Goal: Navigation & Orientation: Find specific page/section

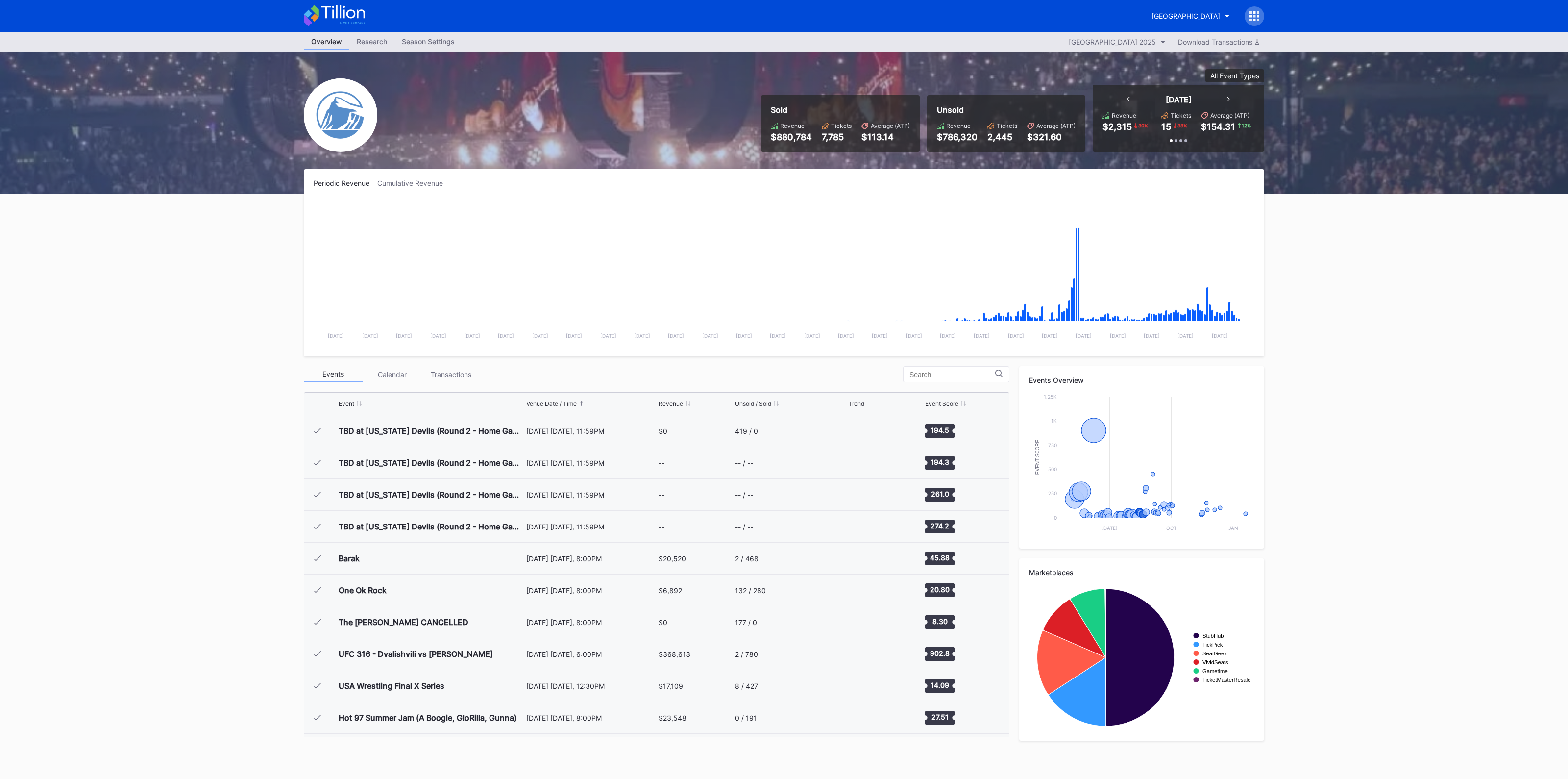
scroll to position [956, 0]
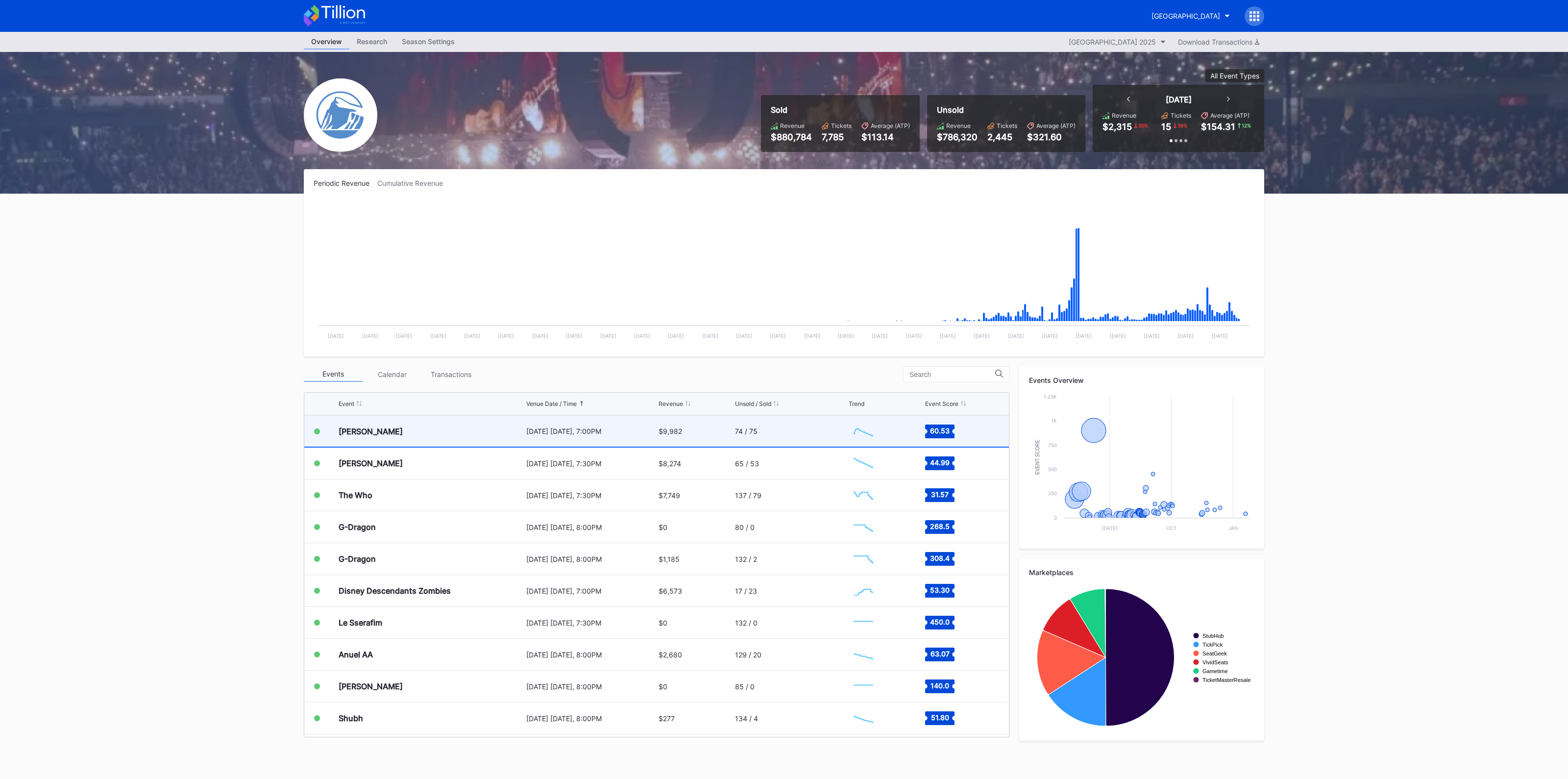
click at [573, 432] on div "[DATE] [DATE], 7:00PM" at bounding box center [591, 431] width 130 height 9
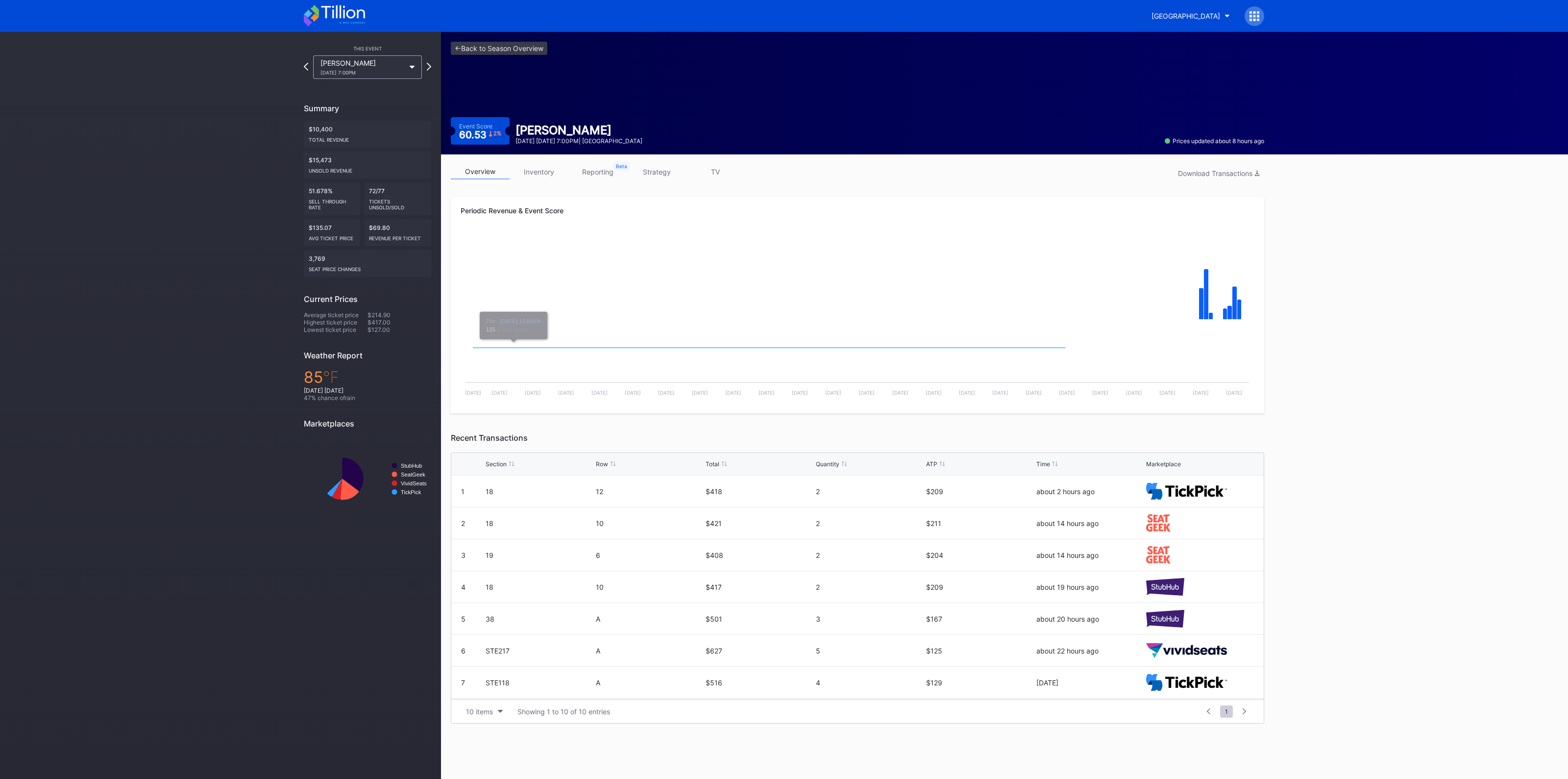
click at [534, 170] on link "inventory" at bounding box center [539, 172] width 59 height 15
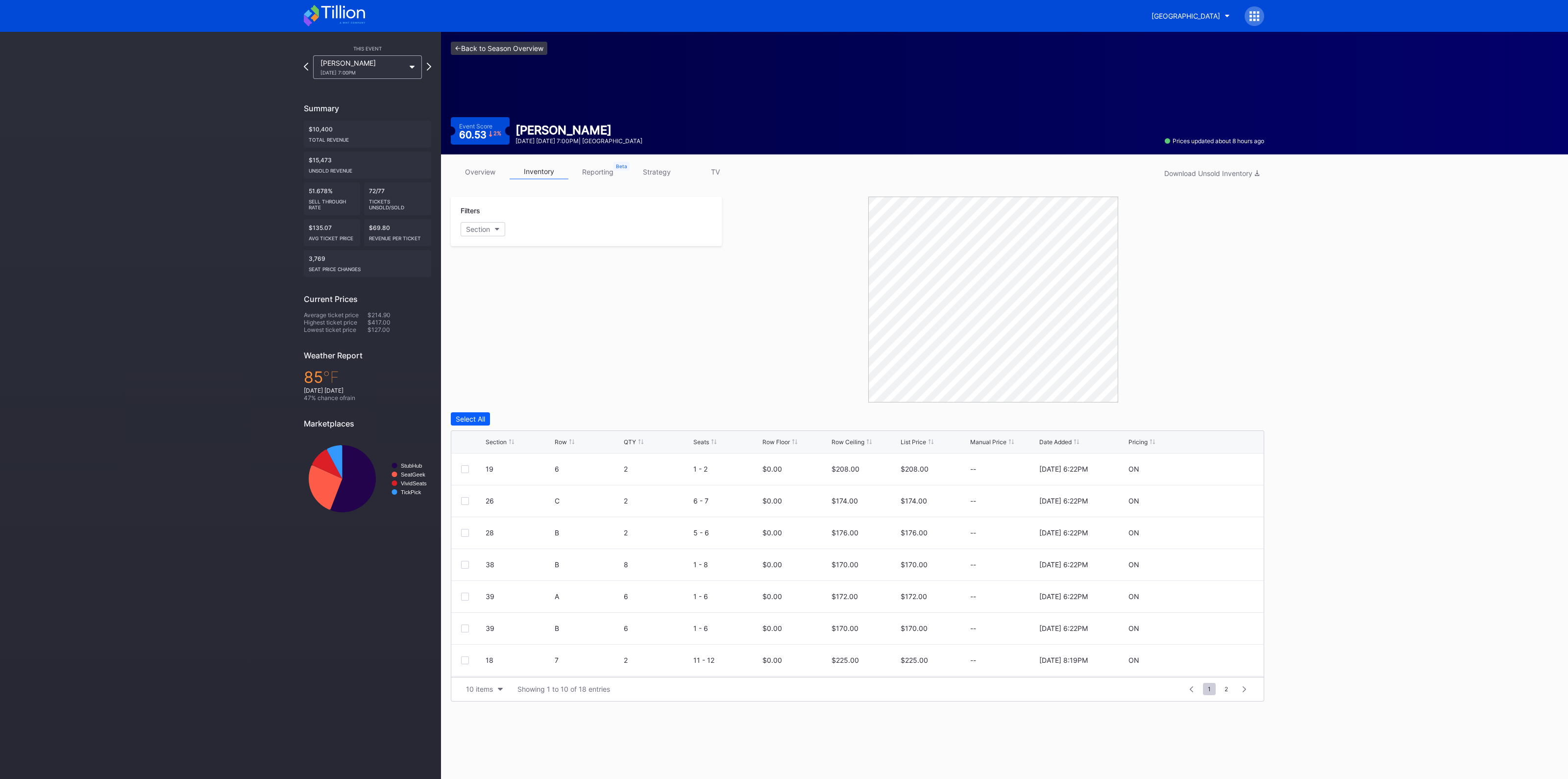
click at [486, 49] on link "<- Back to Season Overview" at bounding box center [499, 48] width 97 height 13
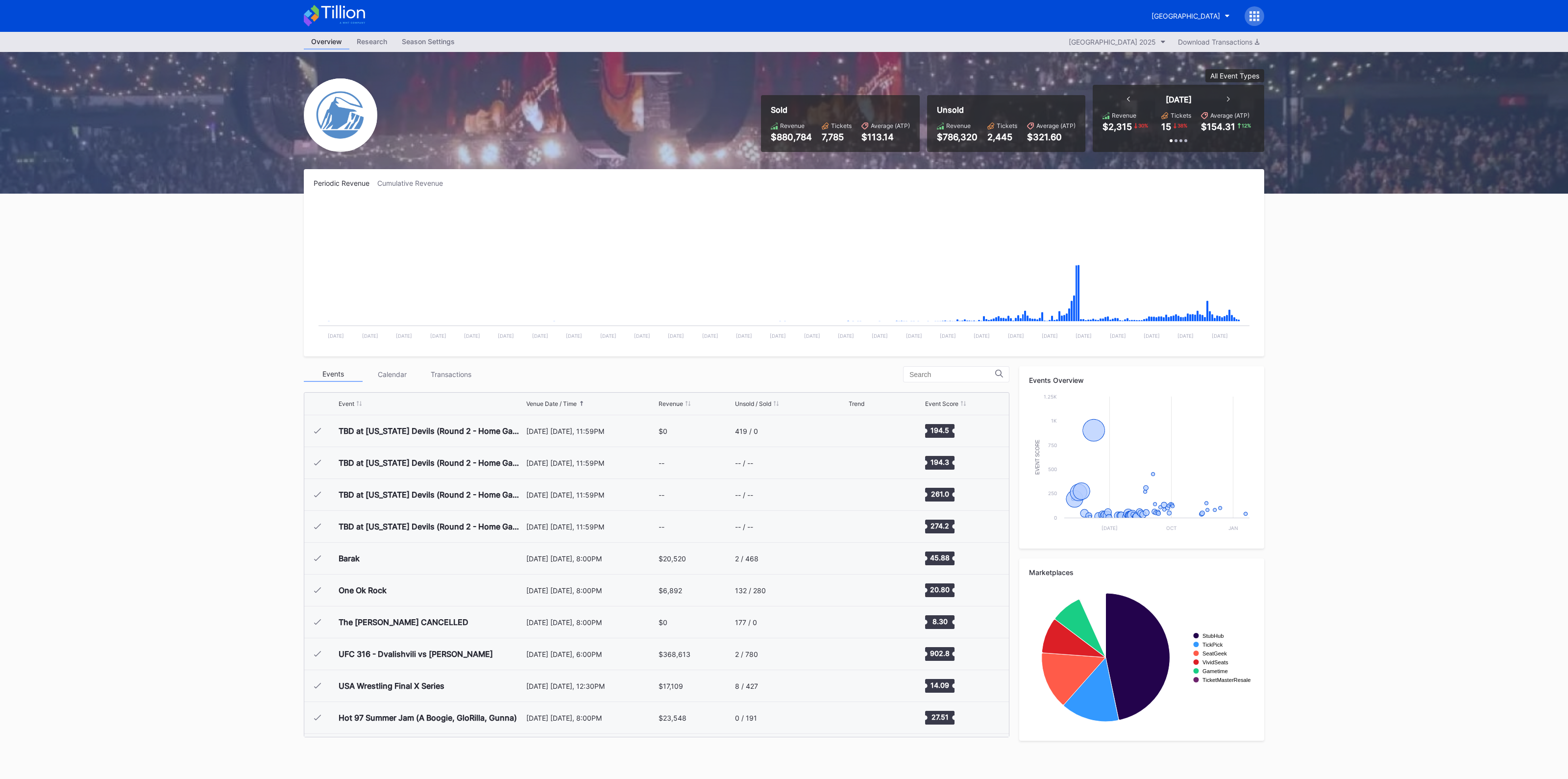
scroll to position [956, 0]
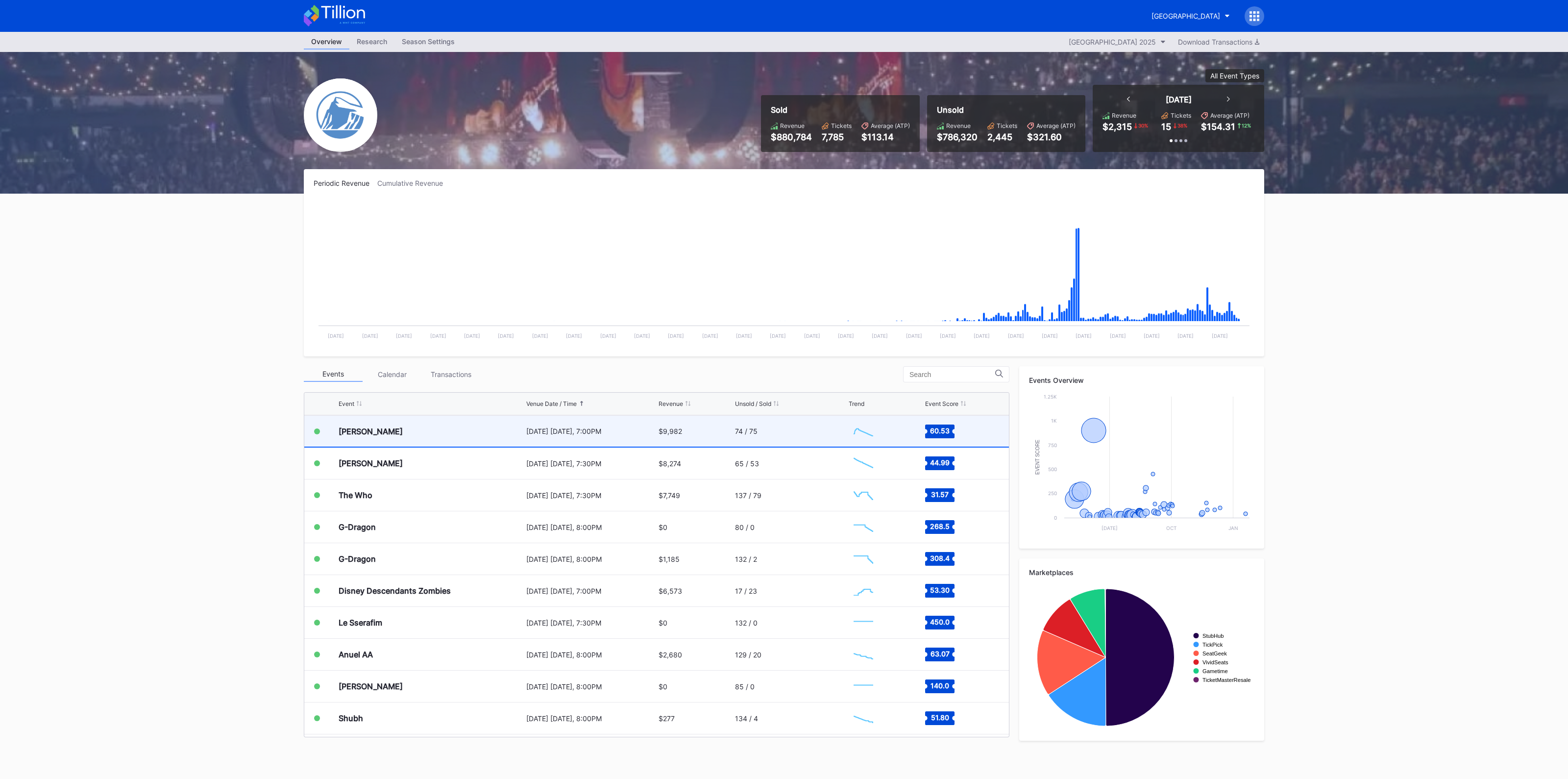
click at [614, 421] on div "[DATE] [DATE], 7:00PM" at bounding box center [591, 431] width 130 height 31
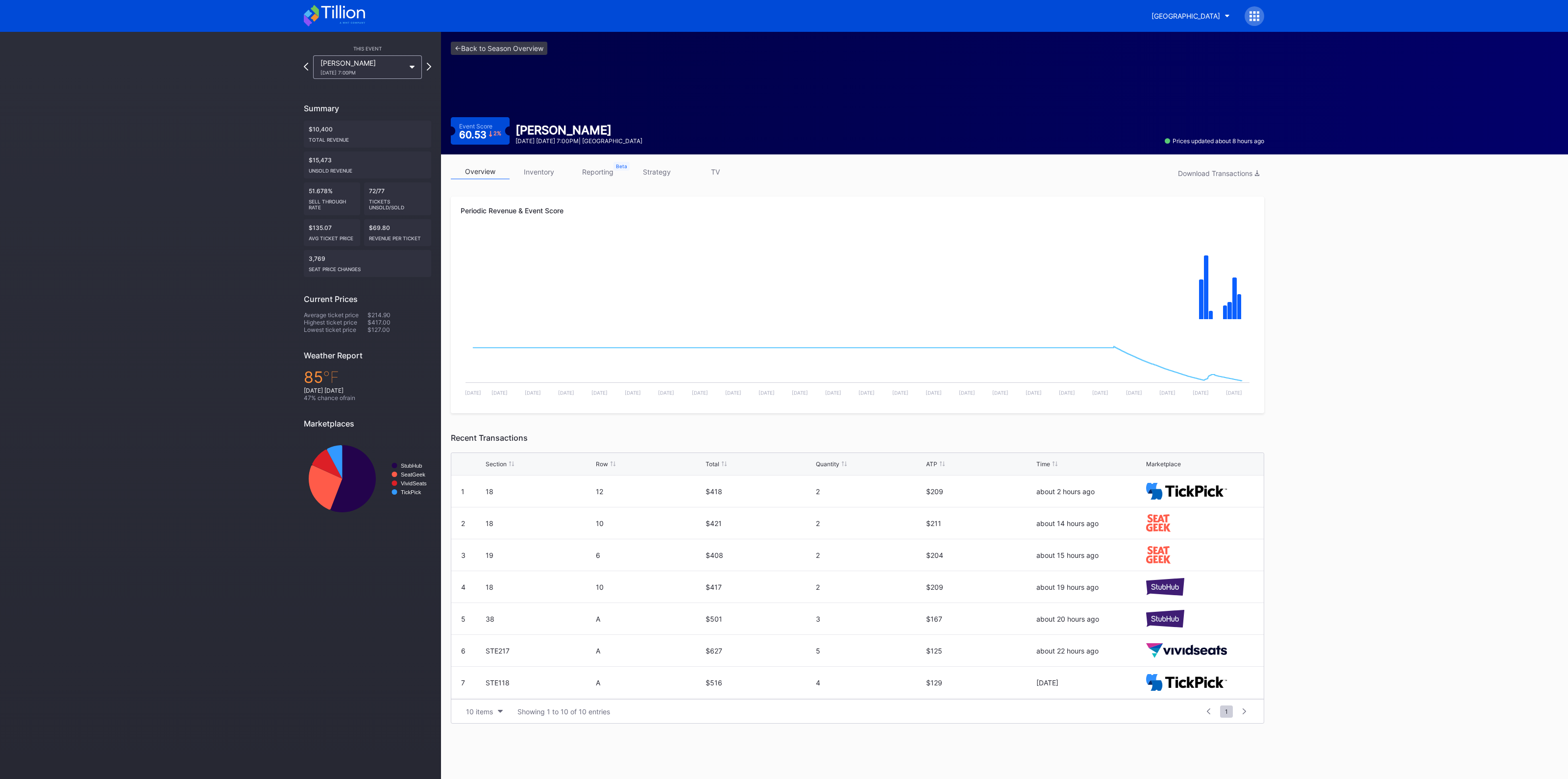
click at [549, 169] on link "inventory" at bounding box center [539, 172] width 59 height 15
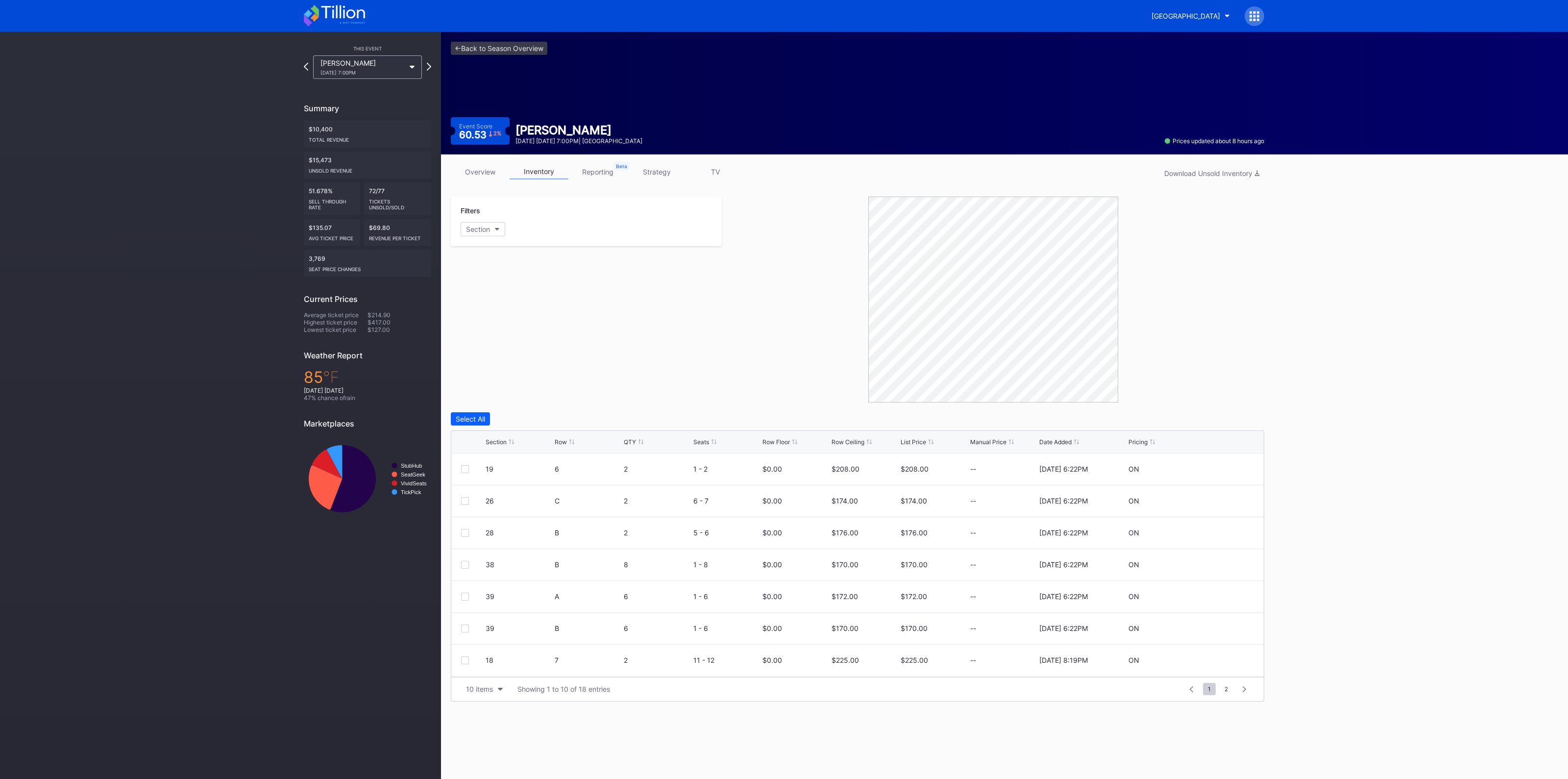
click at [493, 36] on div "<- Back to Season Overview Event Score 60.53 2 % [PERSON_NAME] [DATE] [DATE] 7:…" at bounding box center [857, 93] width 833 height 122
click at [500, 49] on link "<- Back to Season Overview" at bounding box center [499, 48] width 97 height 13
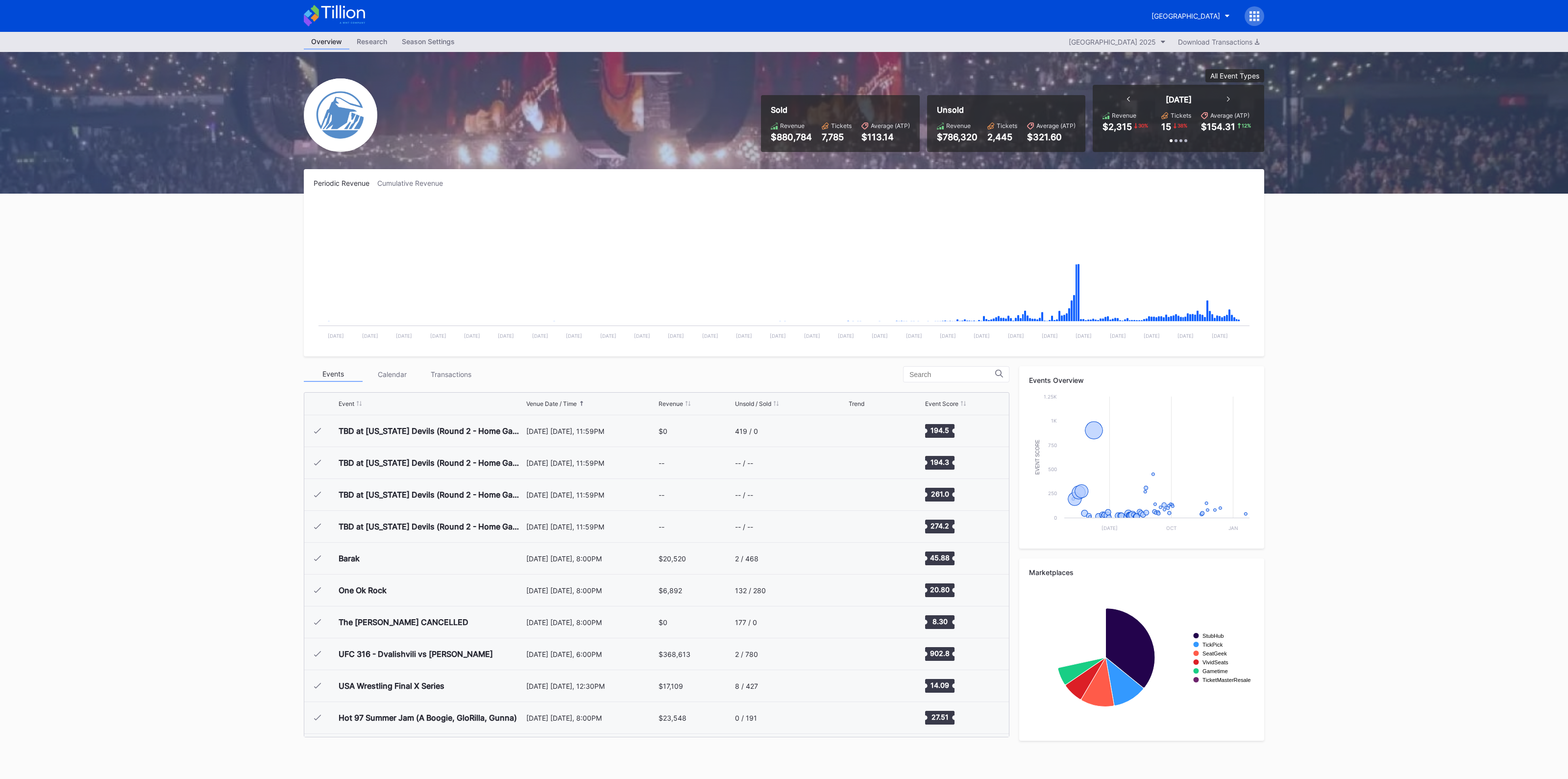
scroll to position [956, 0]
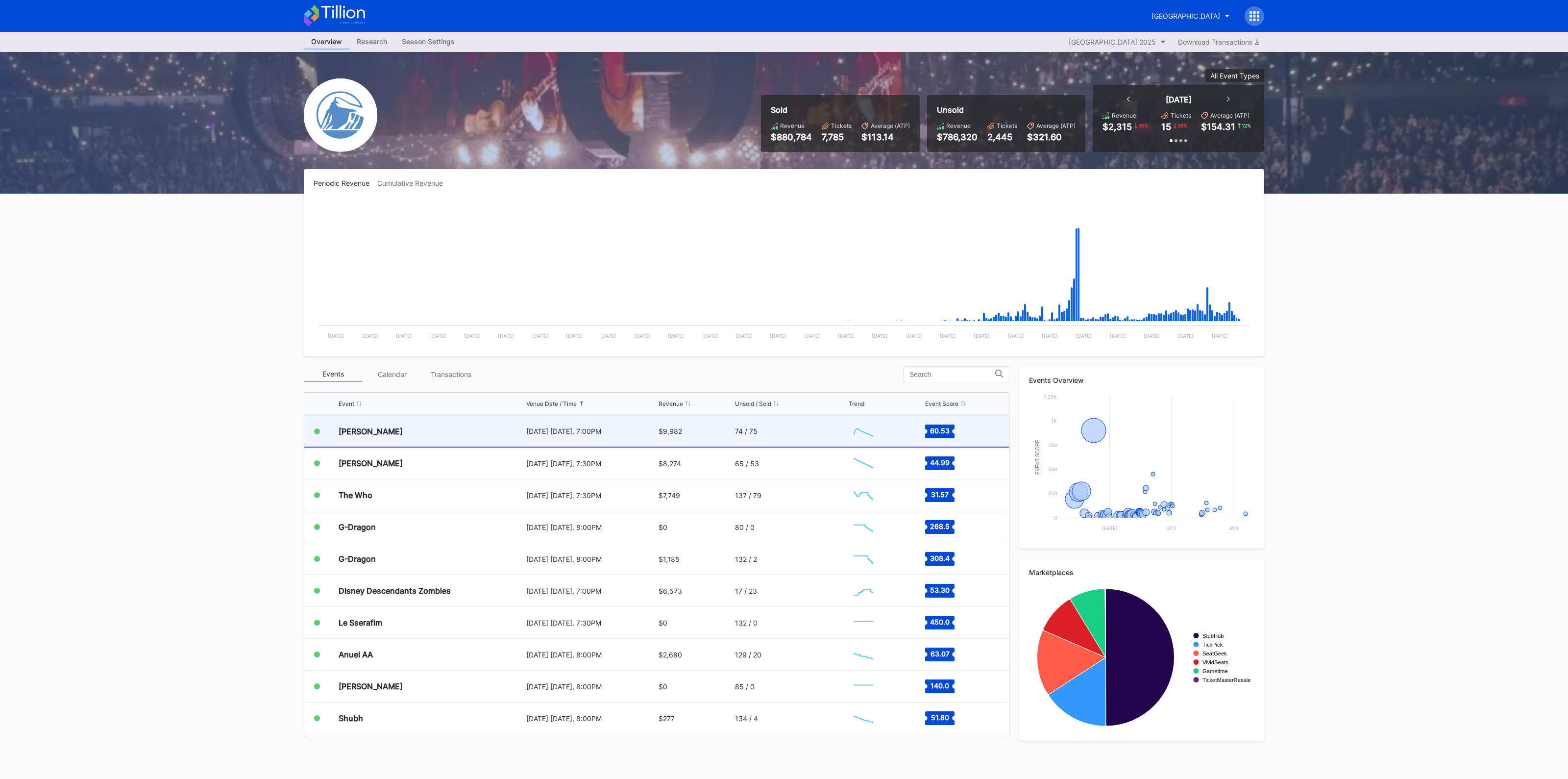
click at [541, 432] on div "[DATE] [DATE], 7:00PM" at bounding box center [591, 431] width 130 height 9
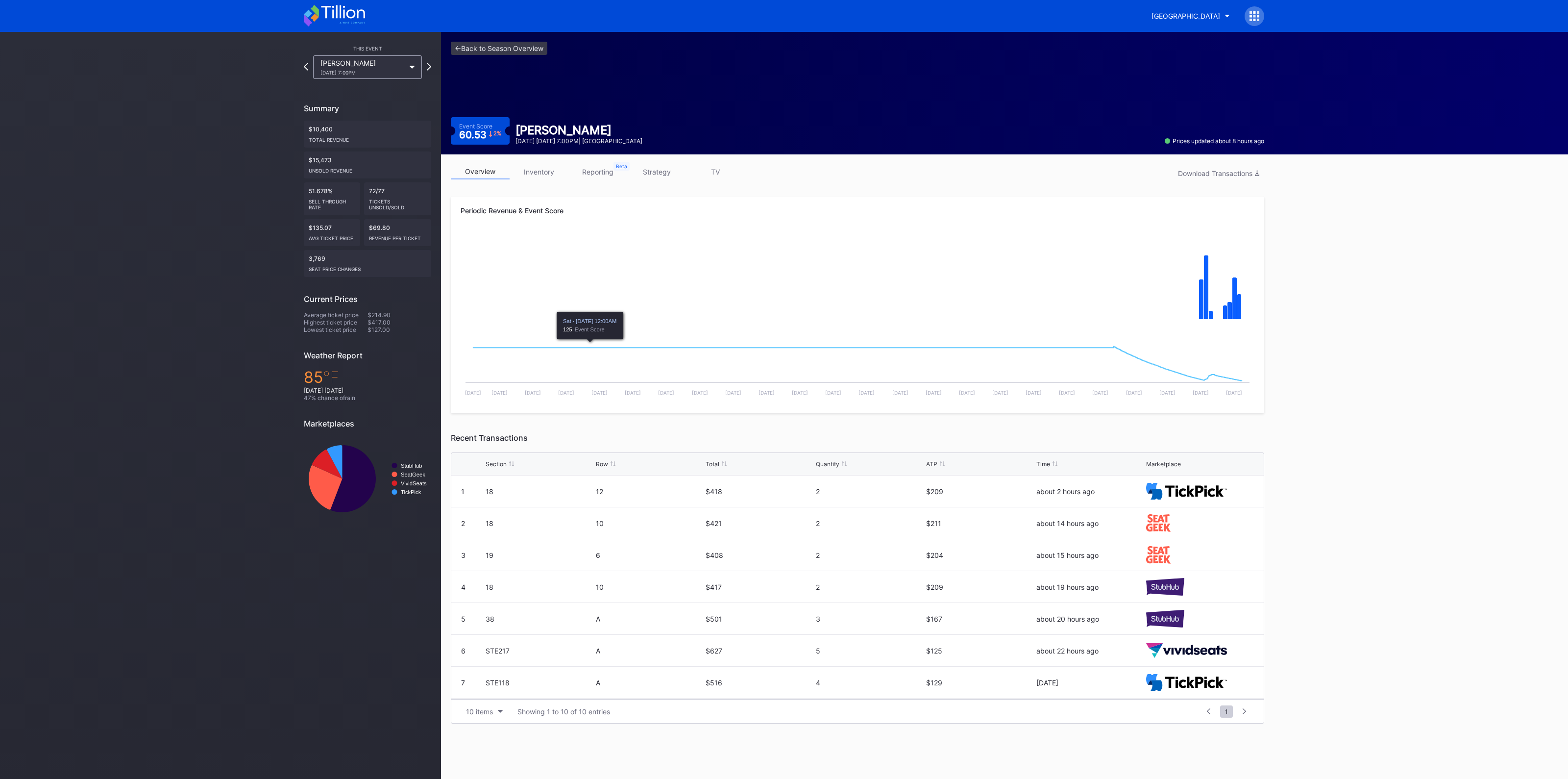
click at [544, 175] on link "inventory" at bounding box center [539, 172] width 59 height 15
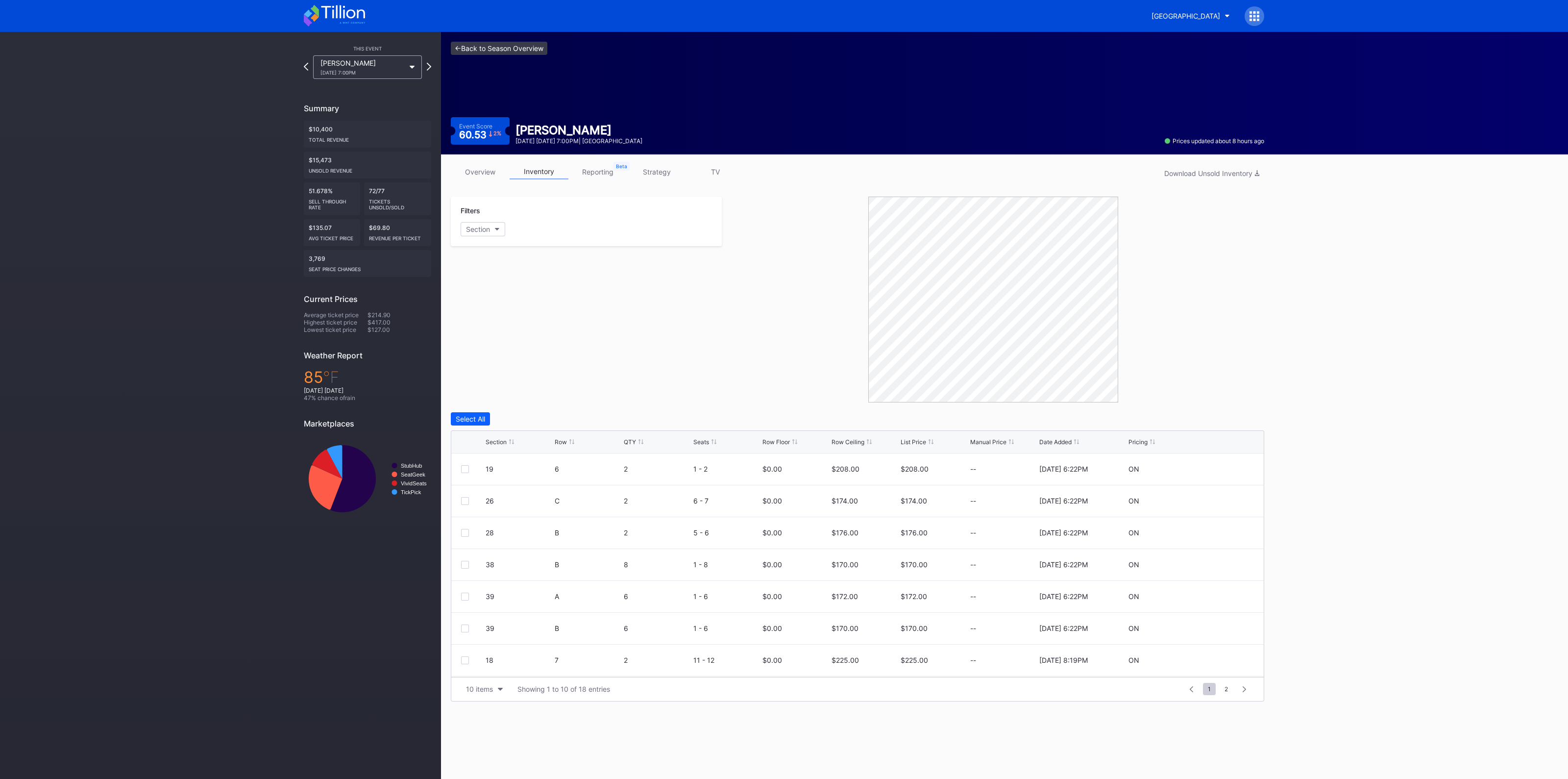
click at [529, 48] on link "<- Back to Season Overview" at bounding box center [499, 48] width 97 height 13
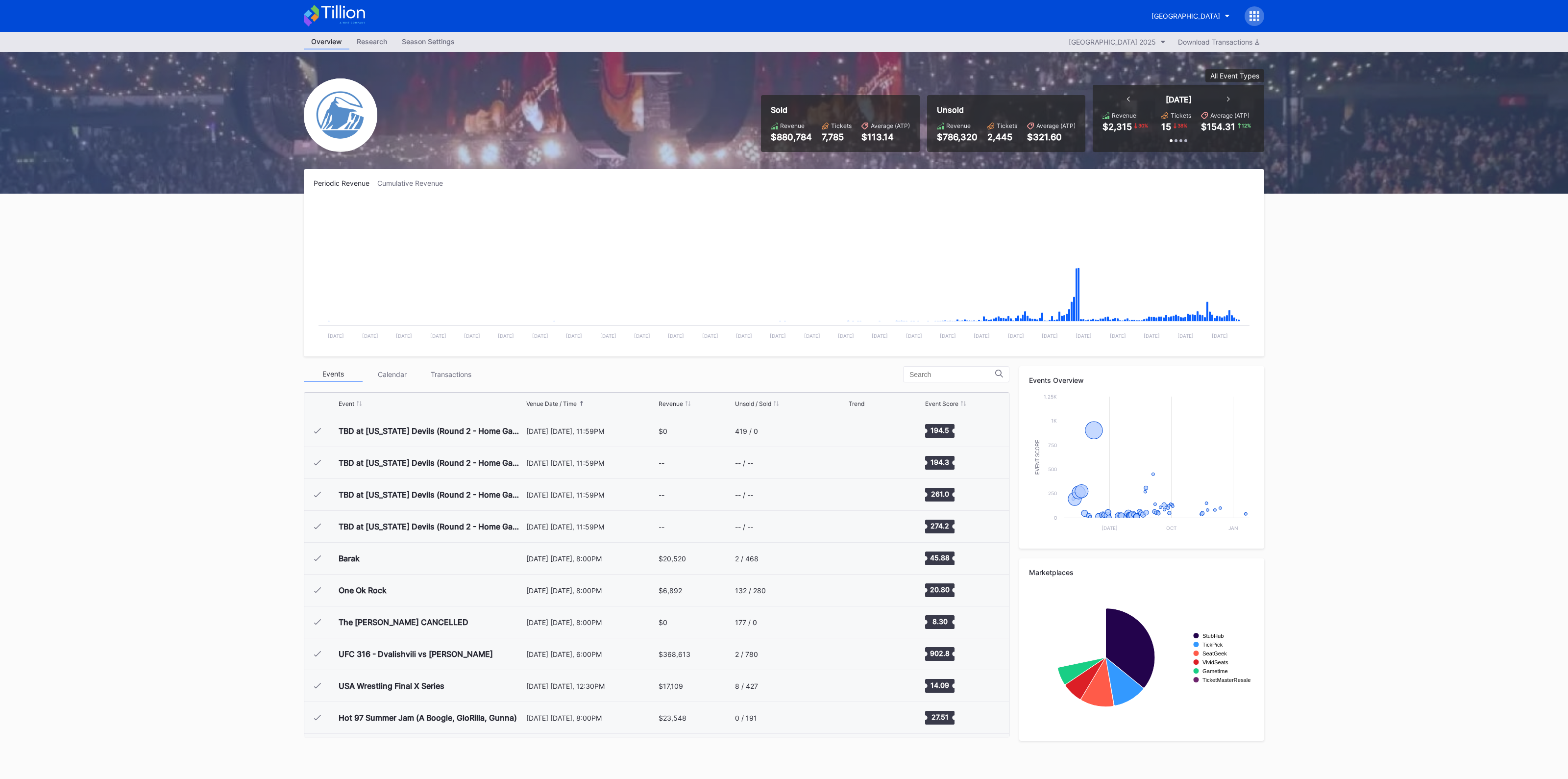
scroll to position [956, 0]
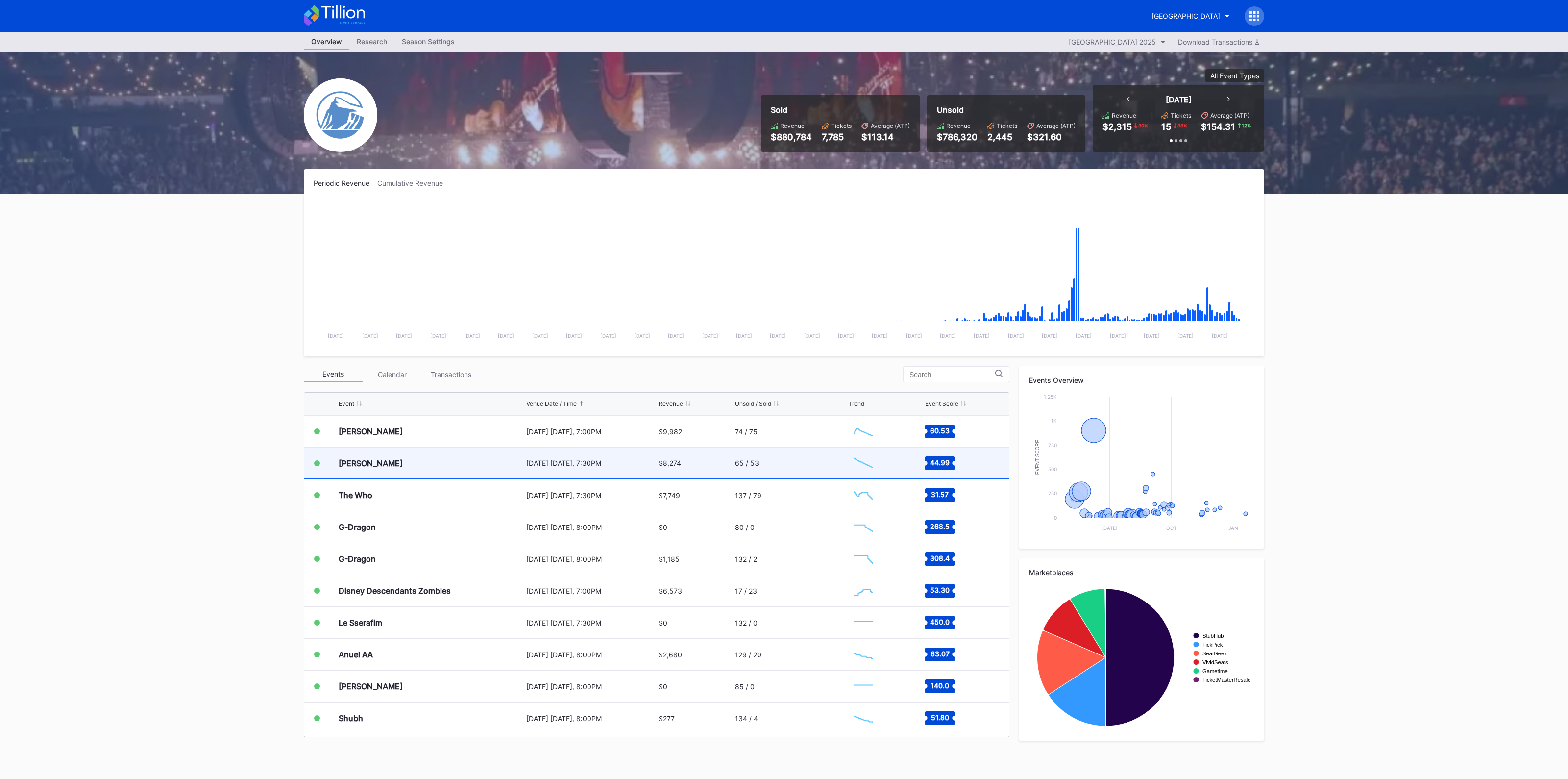
click at [548, 471] on div "[DATE] [DATE], 7:30PM" at bounding box center [591, 463] width 130 height 31
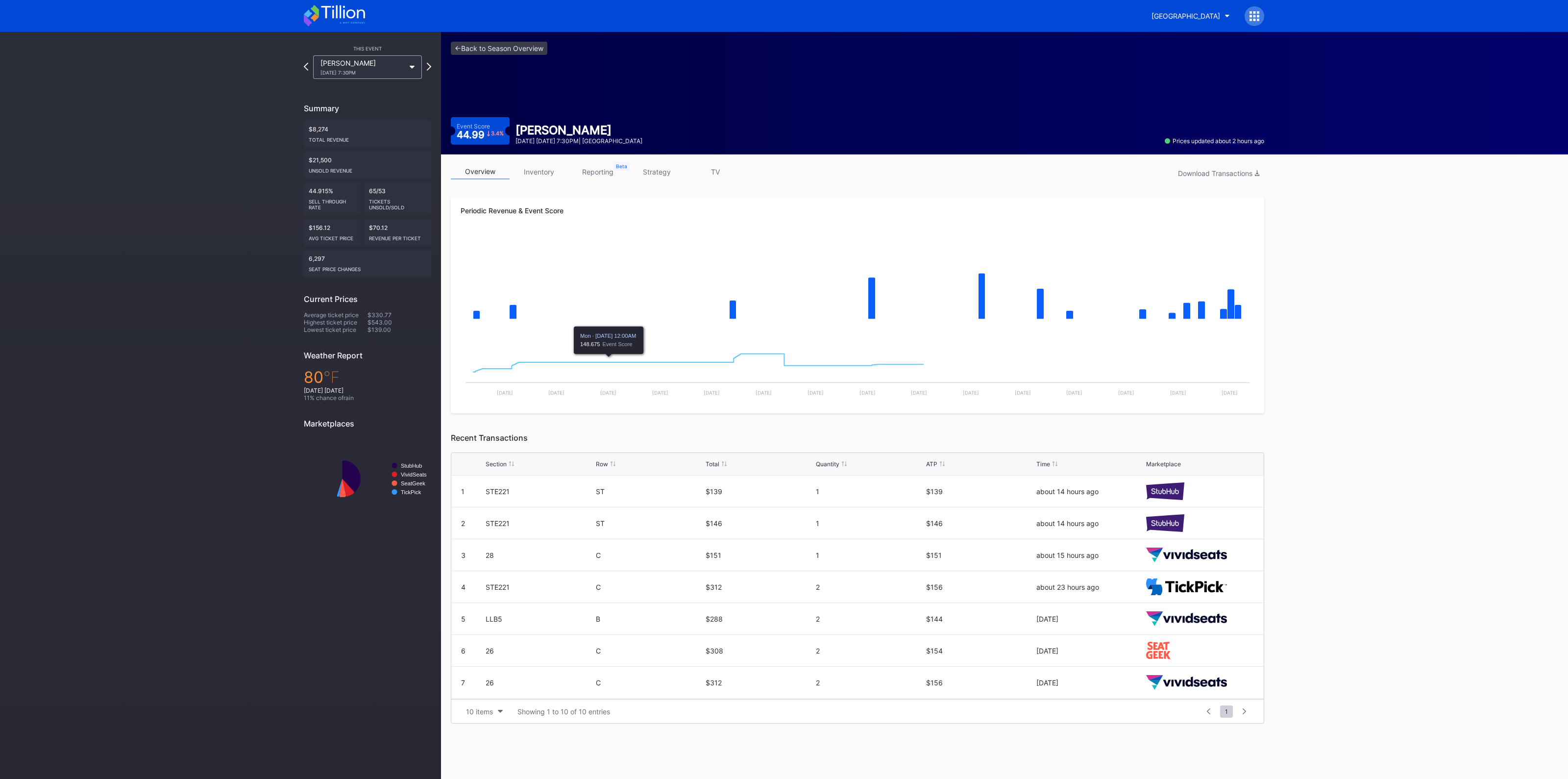
click at [545, 163] on div "overview inventory reporting strategy TV Download Transactions Periodic Revenue…" at bounding box center [857, 444] width 833 height 579
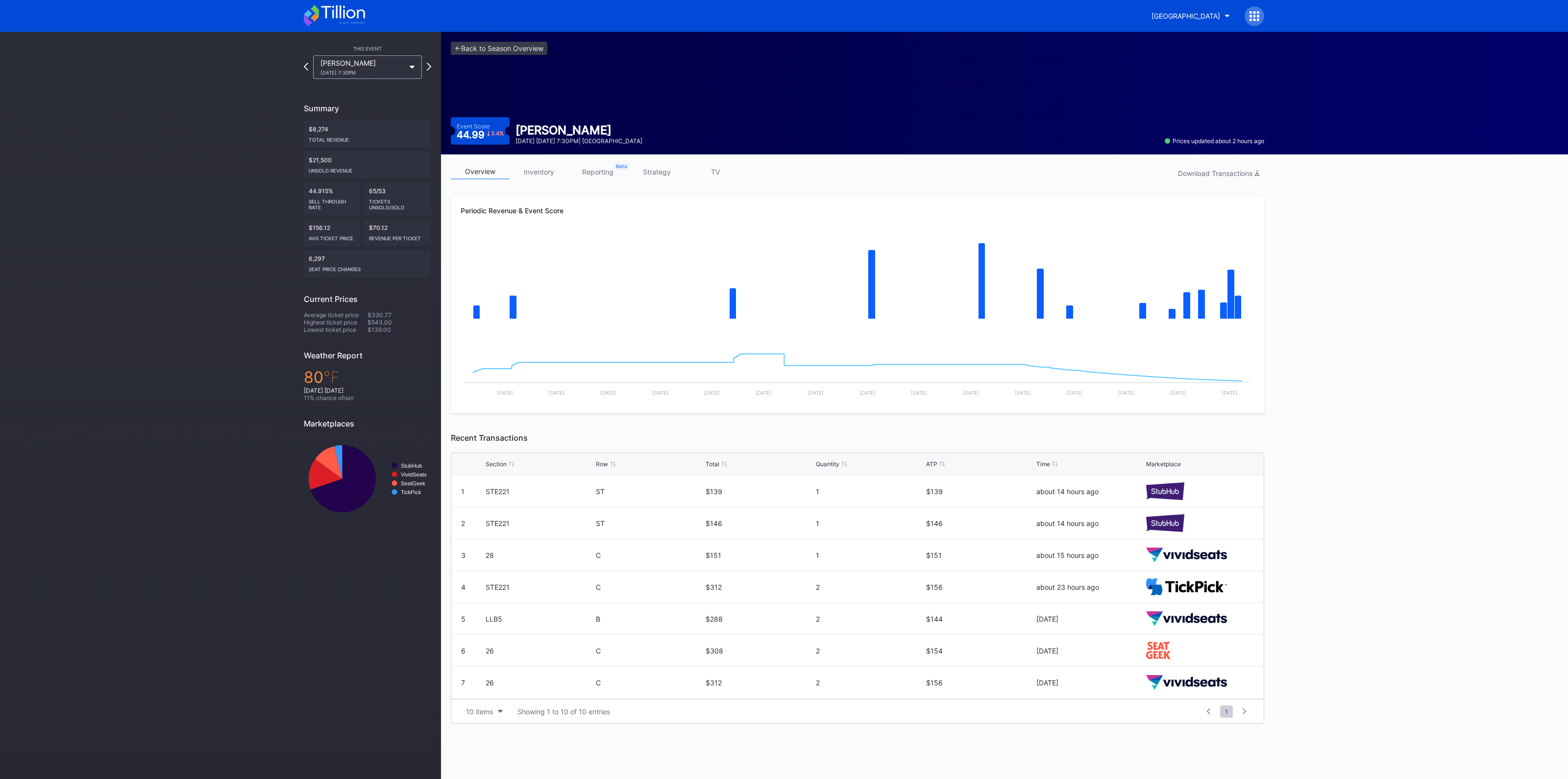
click at [544, 170] on link "inventory" at bounding box center [539, 172] width 59 height 15
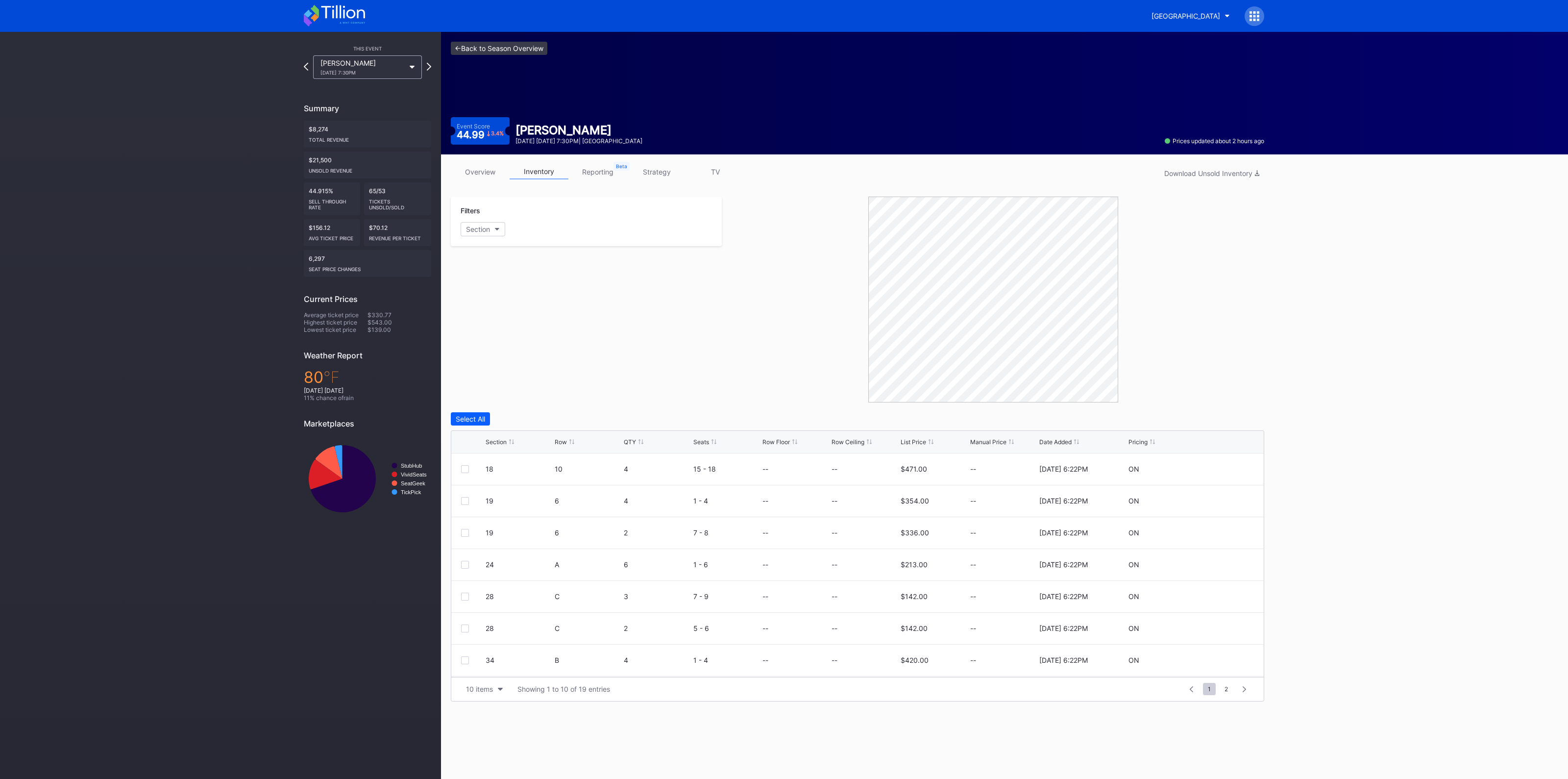
click at [529, 47] on link "<- Back to Season Overview" at bounding box center [499, 48] width 97 height 13
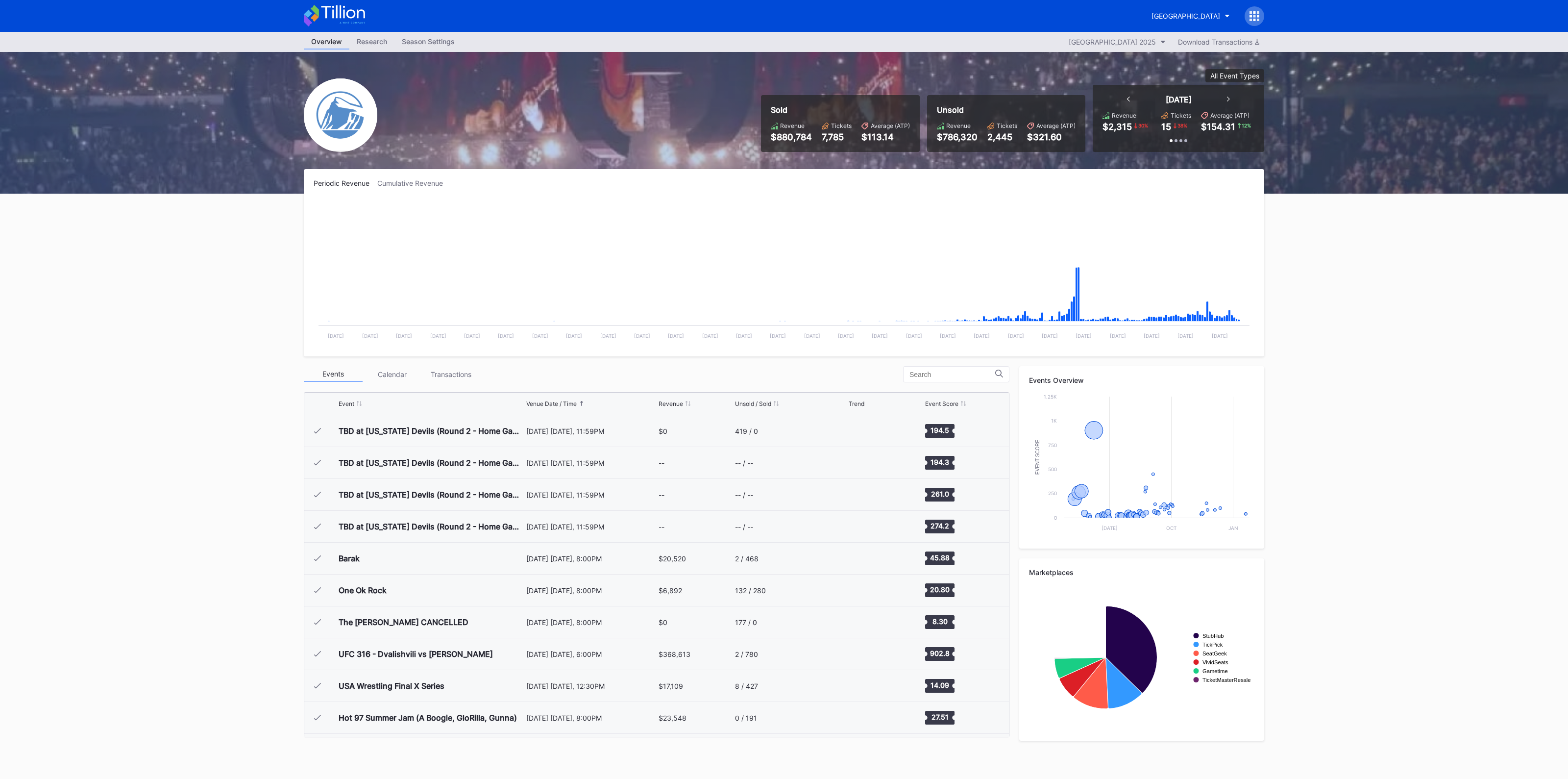
scroll to position [956, 0]
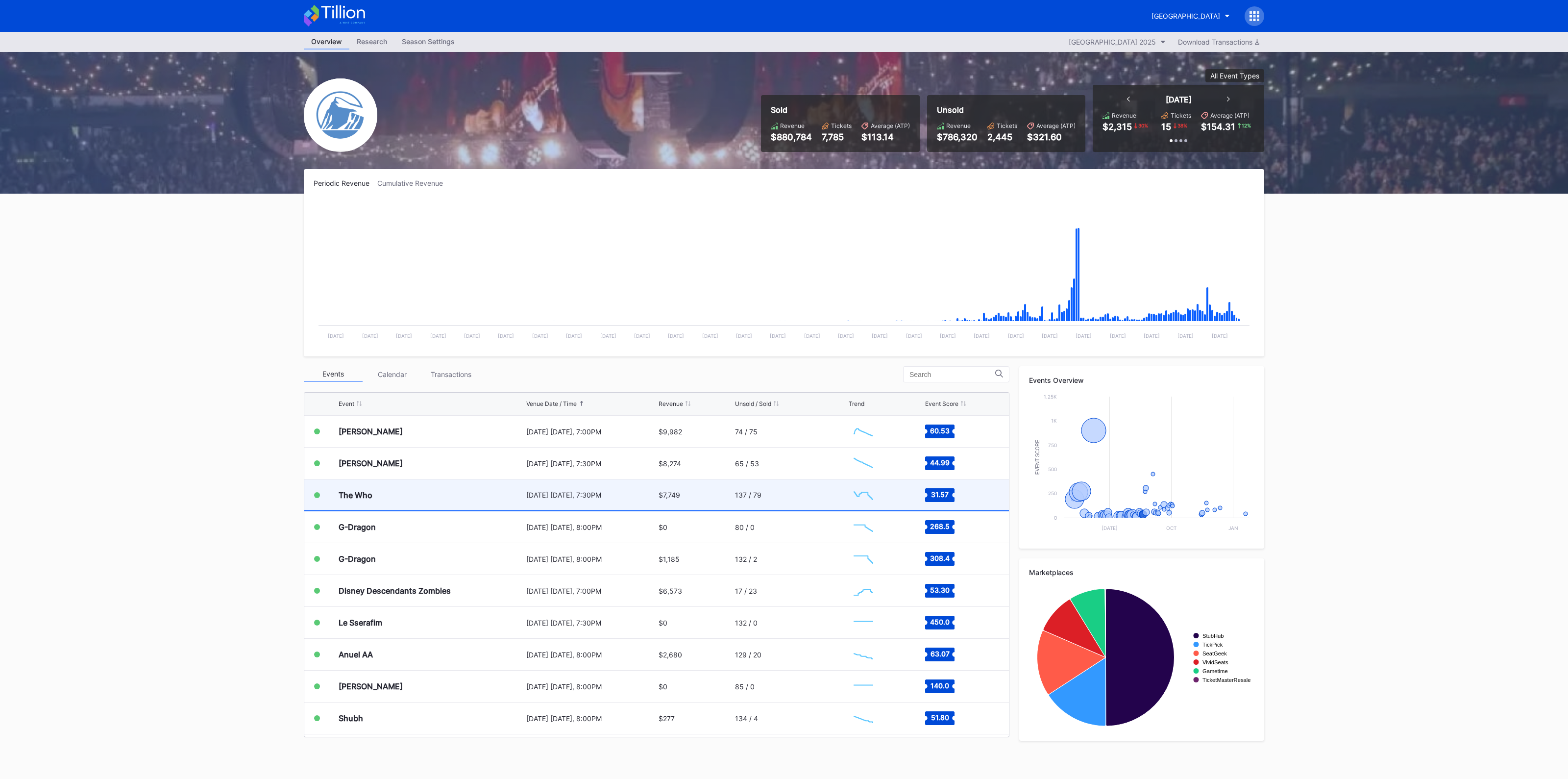
click at [453, 496] on div "The Who" at bounding box center [431, 495] width 185 height 31
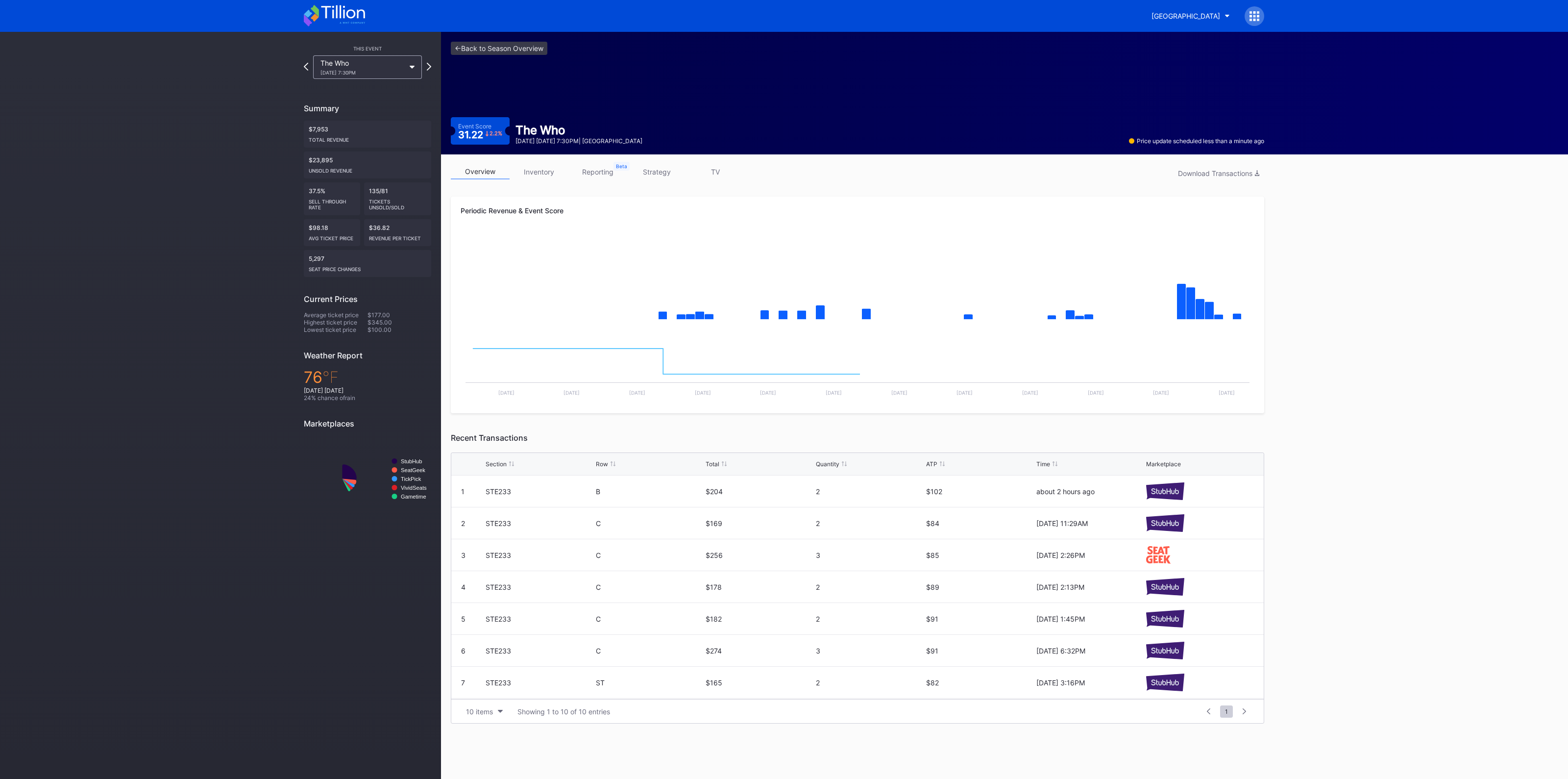
click at [550, 170] on link "inventory" at bounding box center [539, 172] width 59 height 15
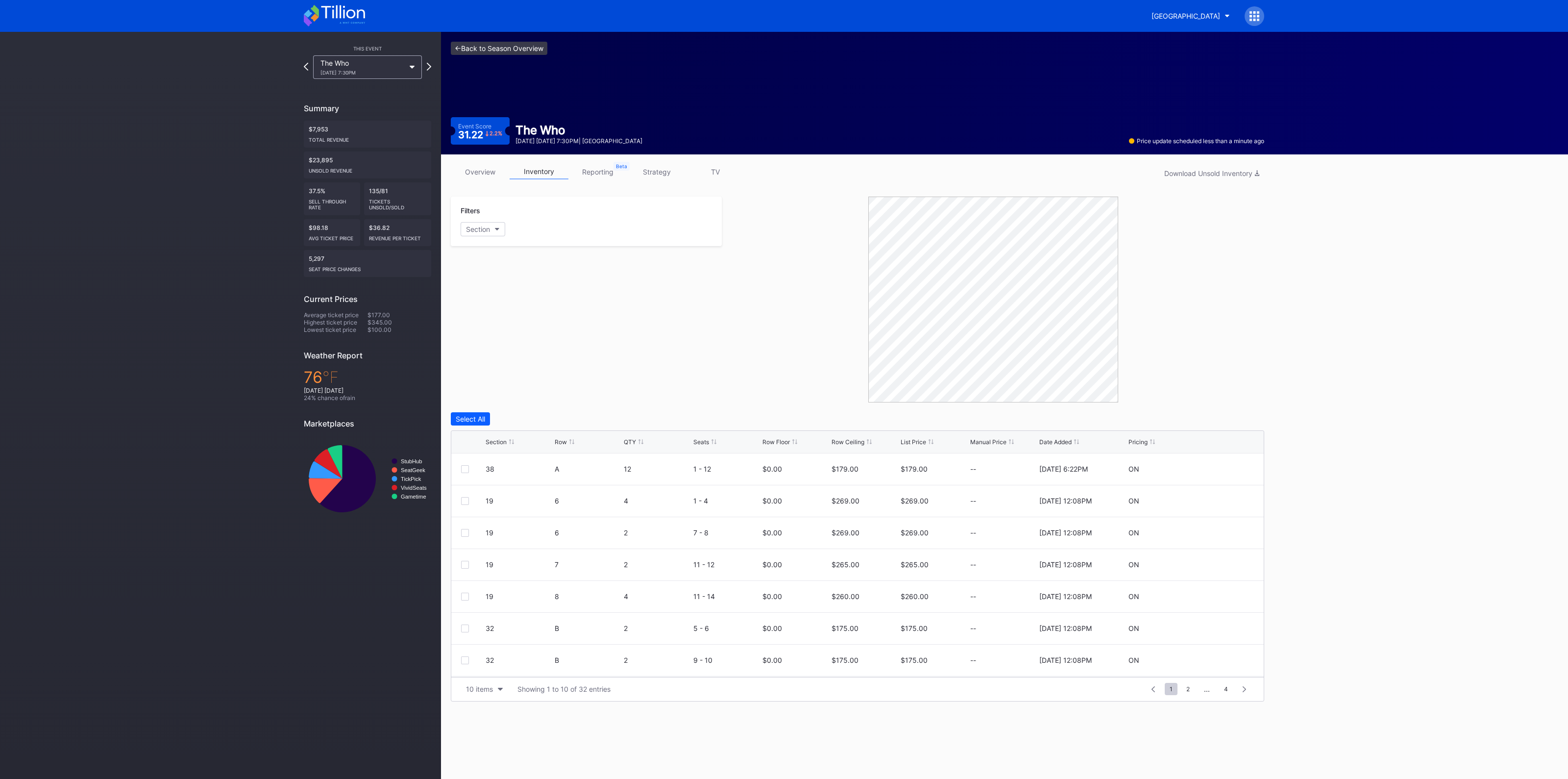
click at [492, 46] on link "<- Back to Season Overview" at bounding box center [499, 48] width 97 height 13
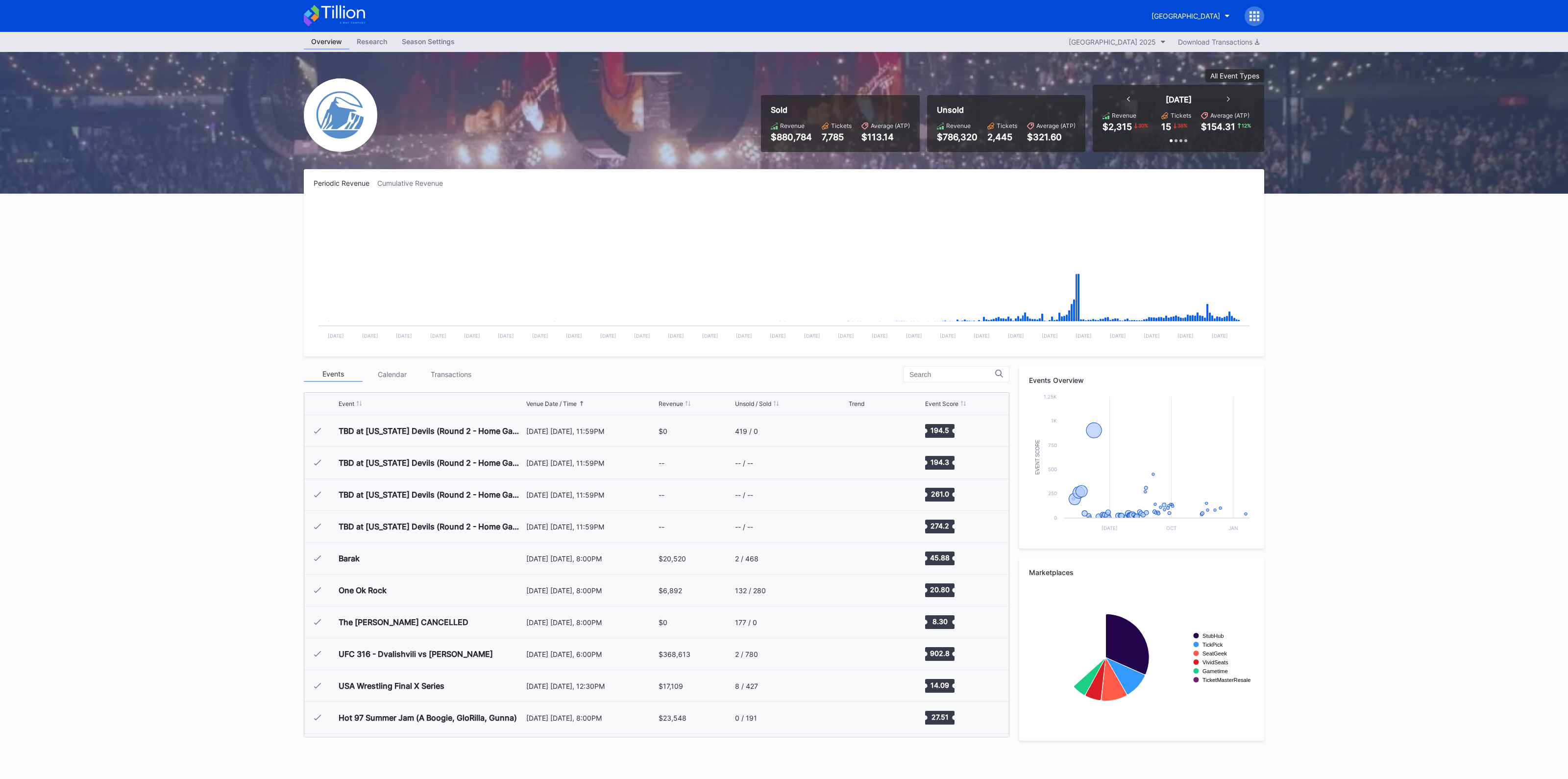
scroll to position [956, 0]
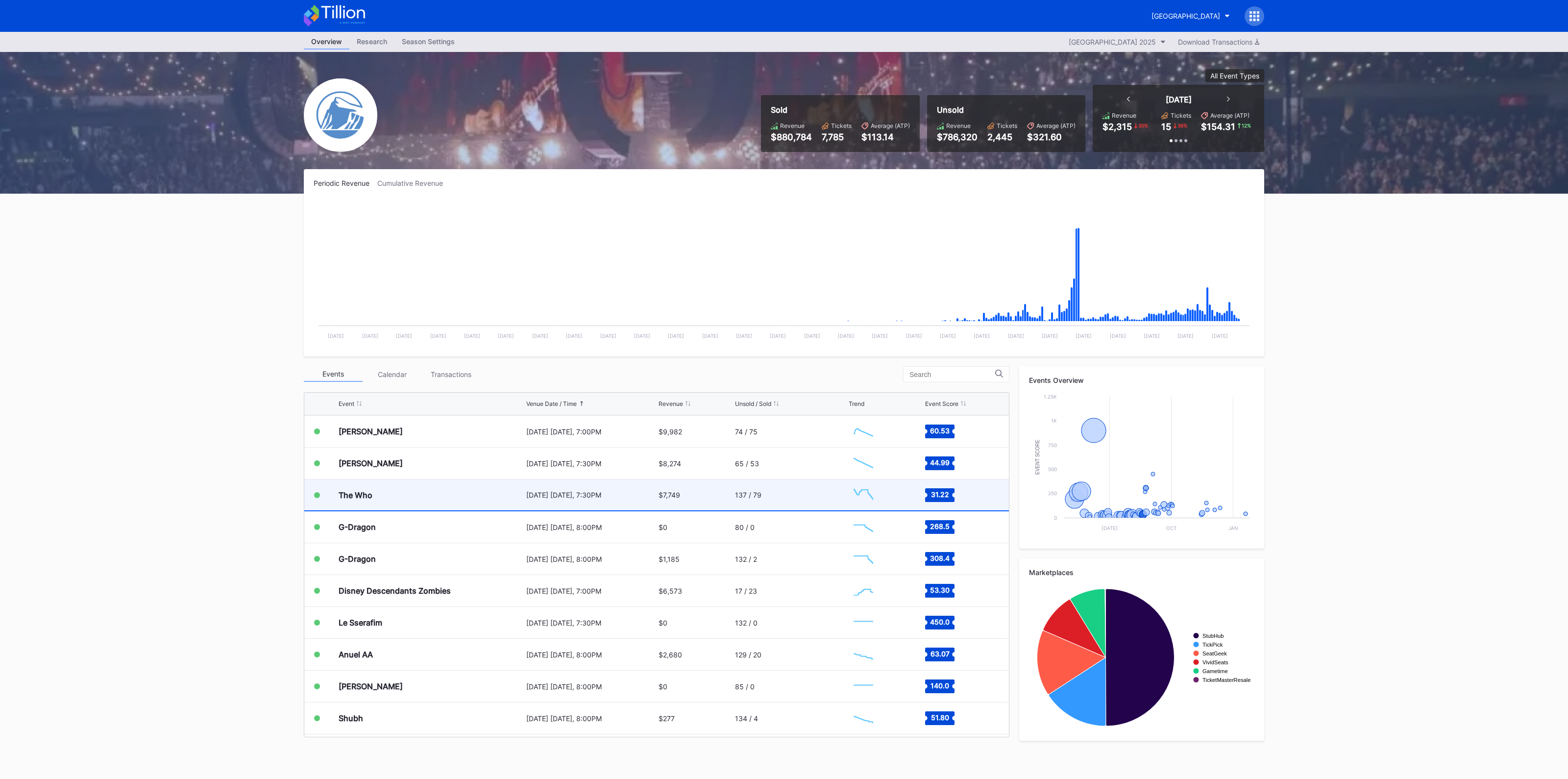
click at [646, 486] on div "[DATE] [DATE], 7:30PM" at bounding box center [591, 495] width 130 height 31
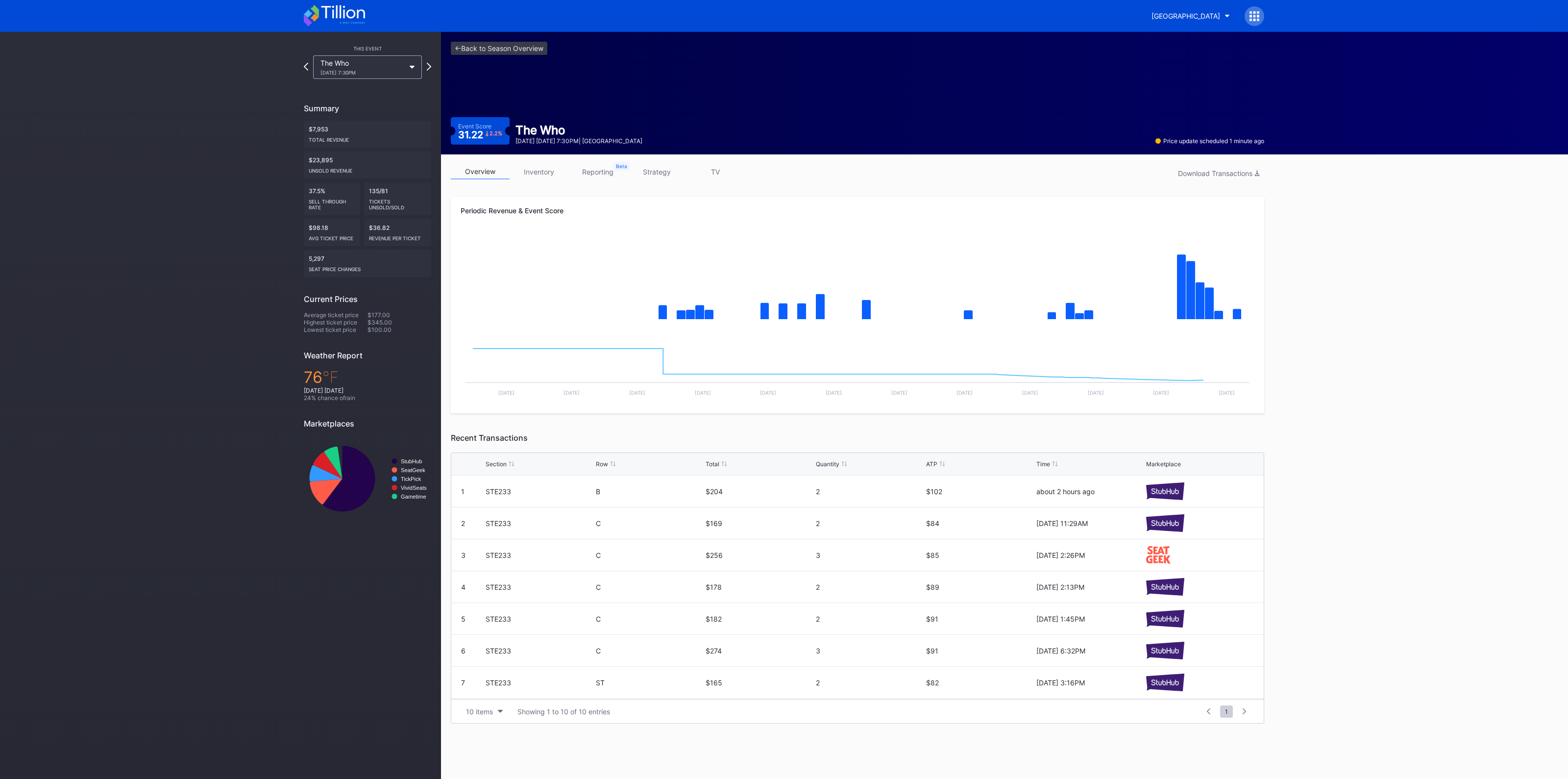
click at [540, 175] on link "inventory" at bounding box center [539, 172] width 59 height 15
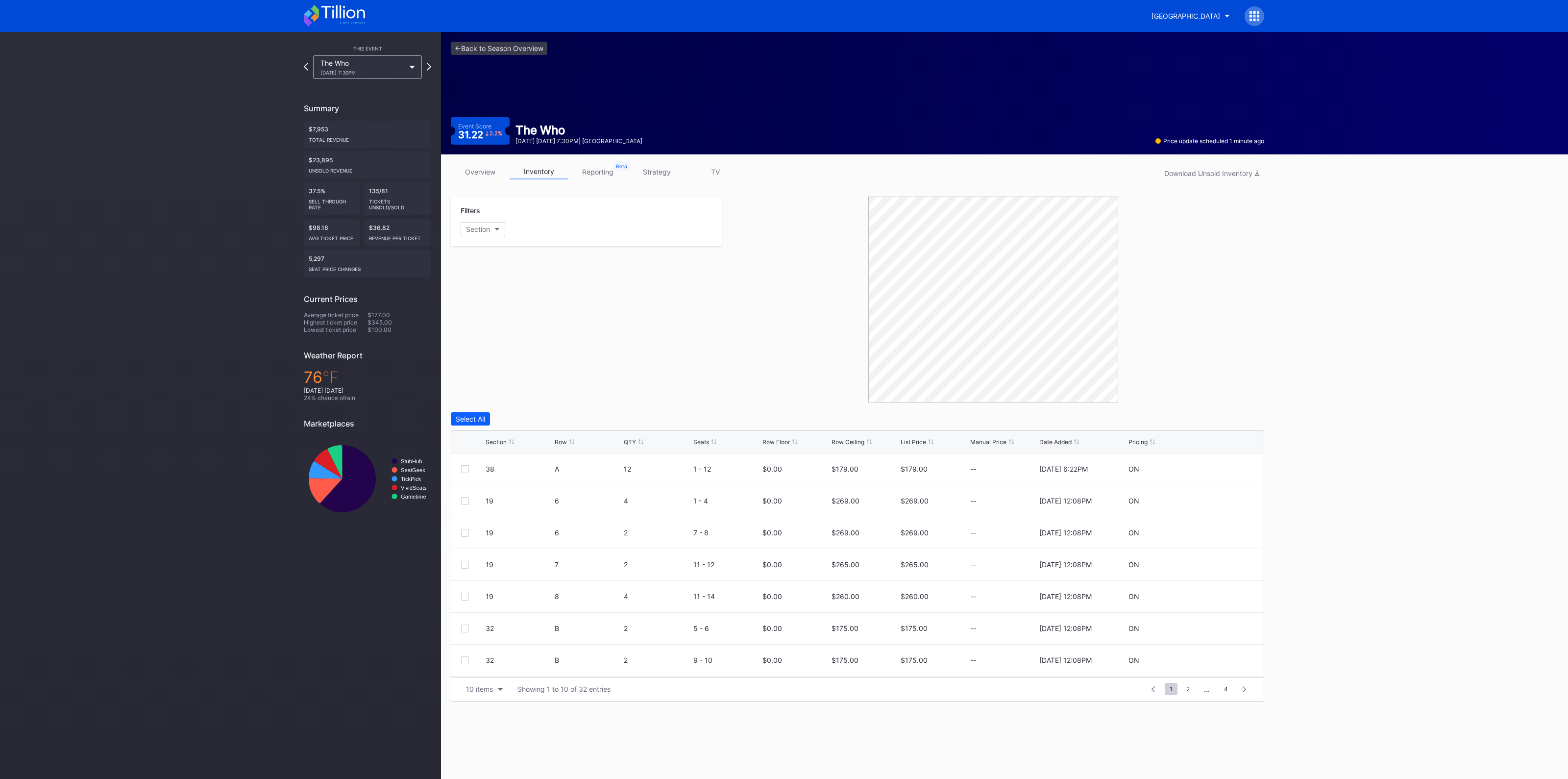
click at [510, 439] on icon at bounding box center [511, 442] width 5 height 5
click at [478, 691] on div "10 items" at bounding box center [480, 689] width 27 height 9
click at [491, 665] on div "200 items" at bounding box center [485, 664] width 32 height 9
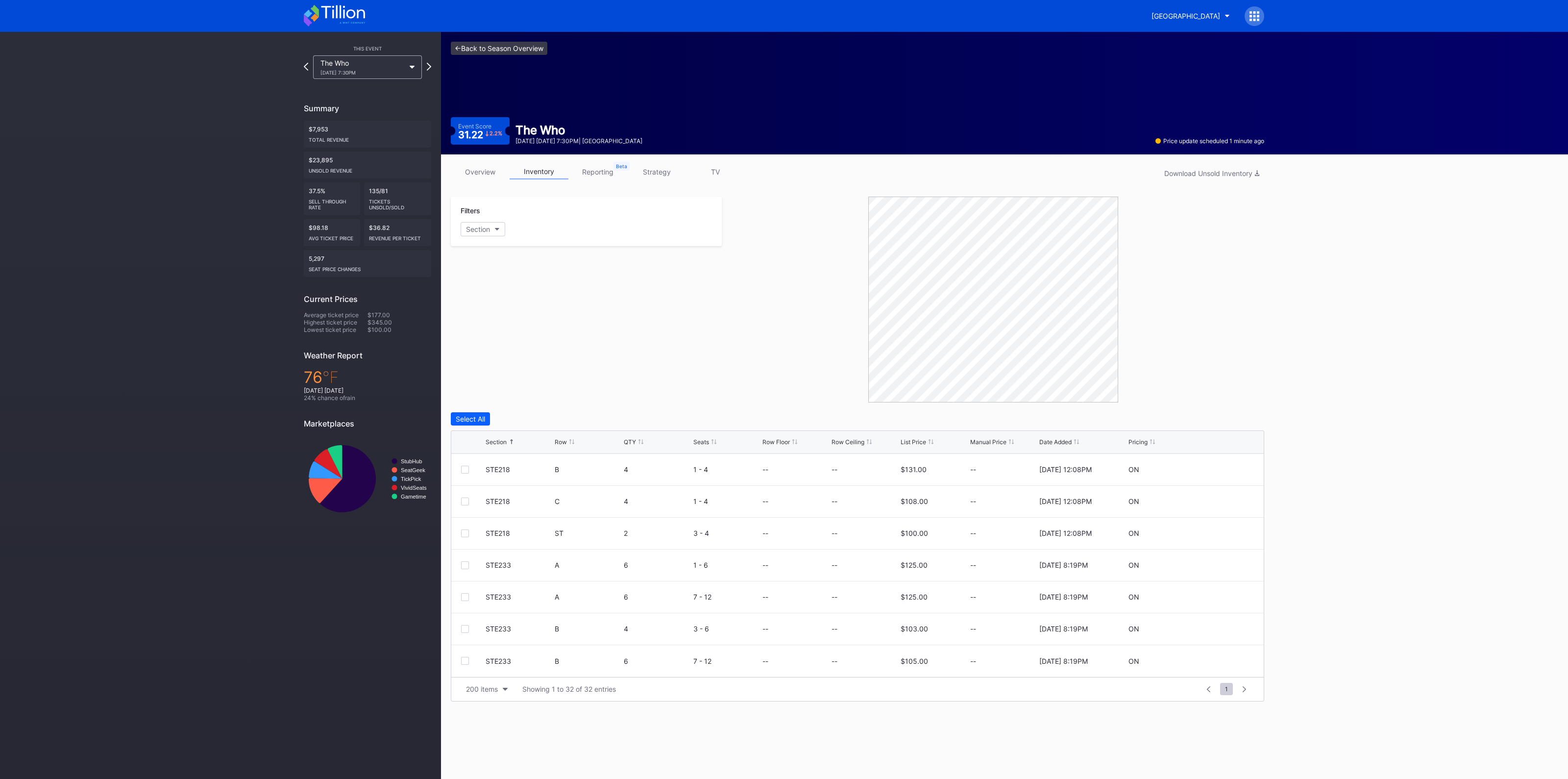
click at [513, 50] on link "<- Back to Season Overview" at bounding box center [499, 48] width 97 height 13
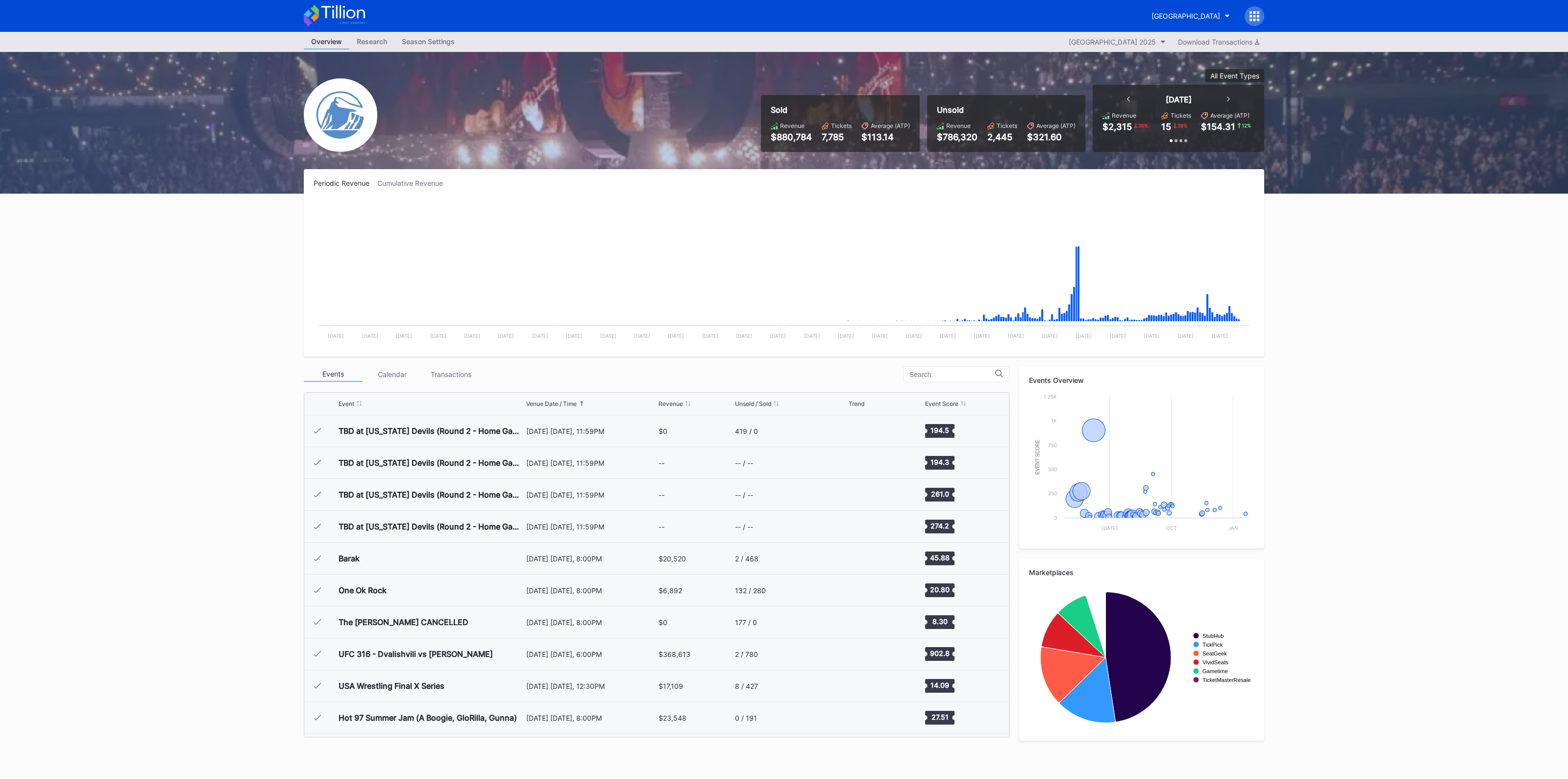
scroll to position [956, 0]
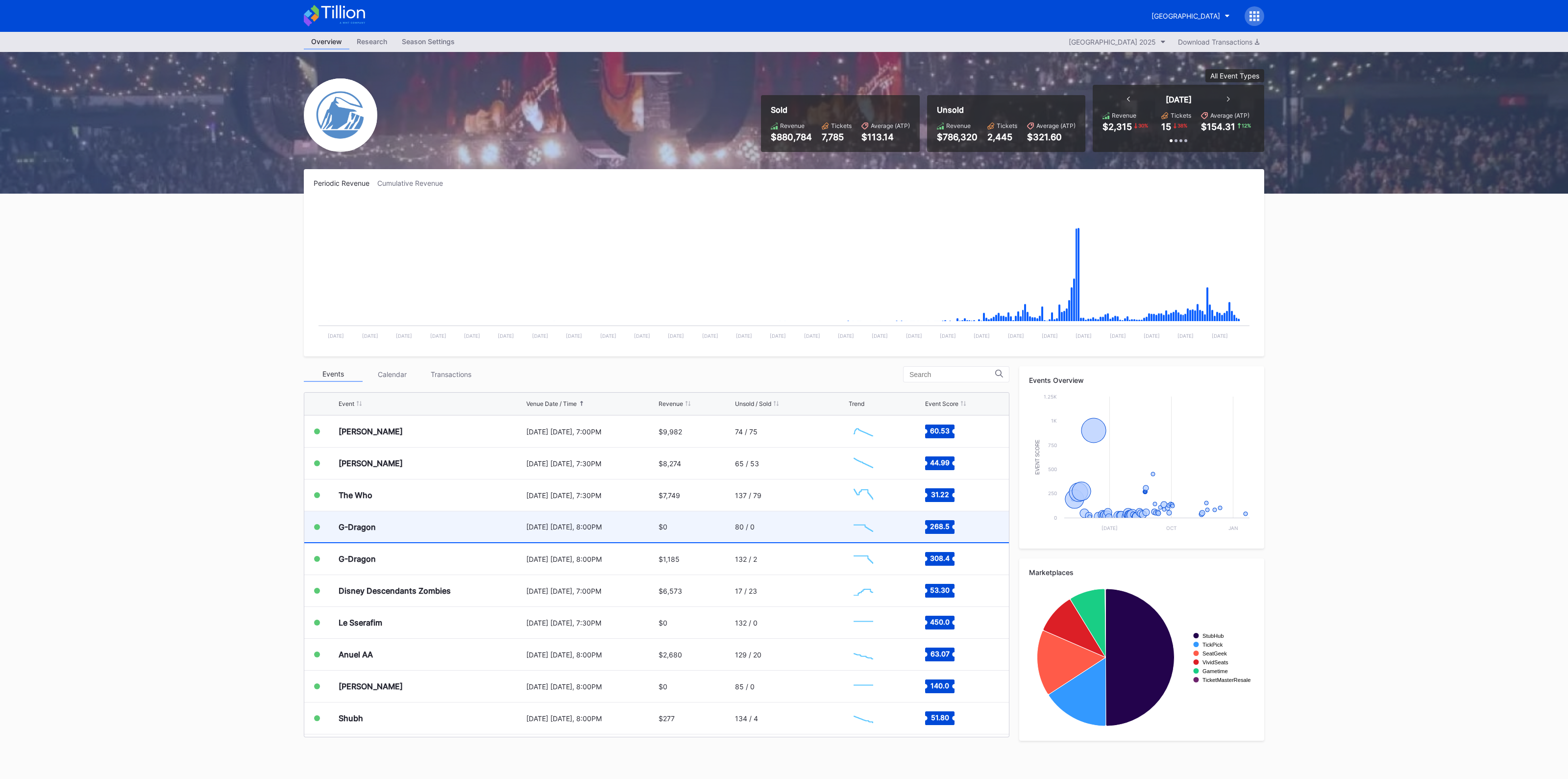
click at [476, 530] on div "G-Dragon" at bounding box center [431, 527] width 185 height 31
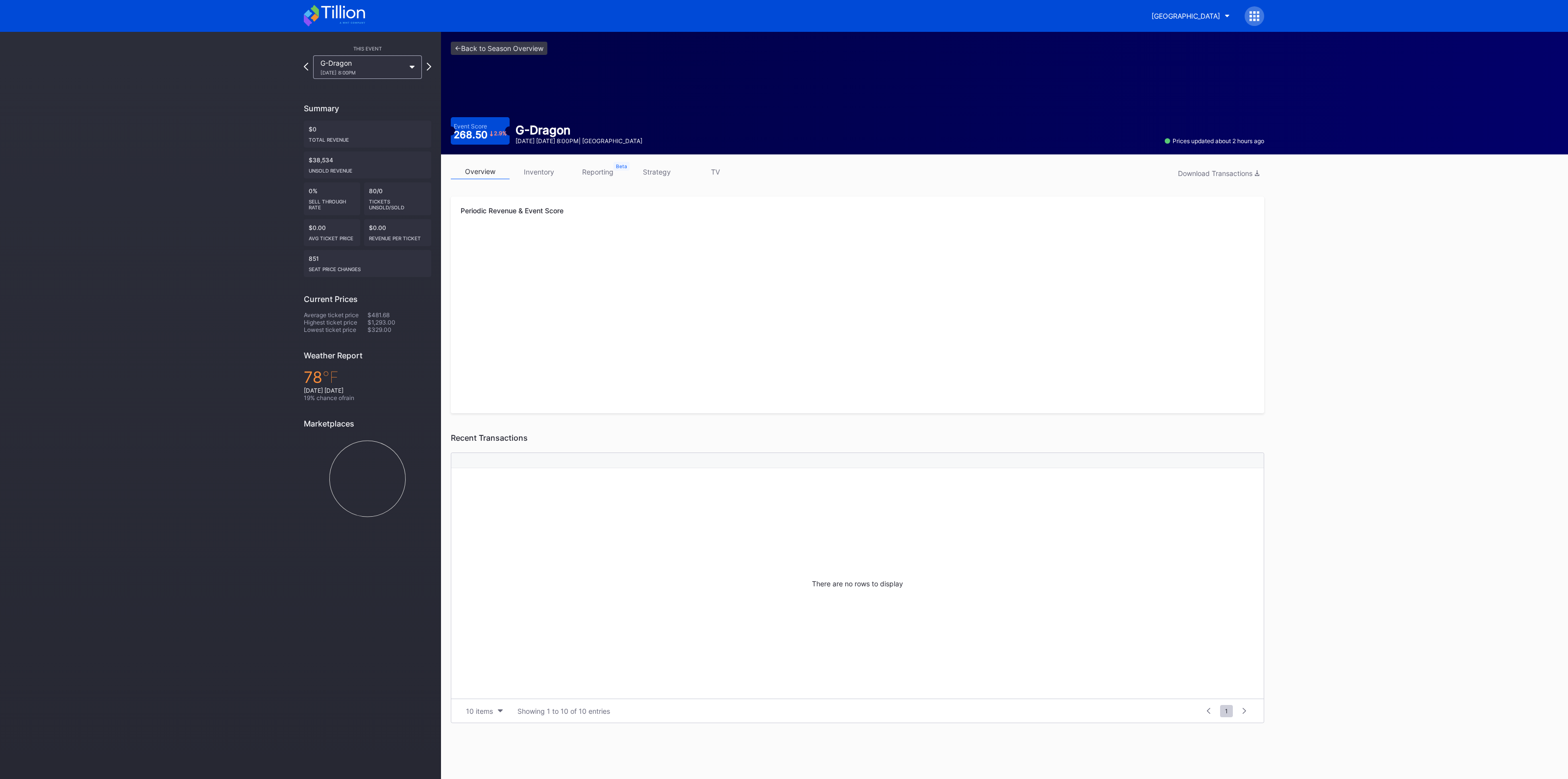
click at [550, 166] on link "inventory" at bounding box center [539, 172] width 59 height 15
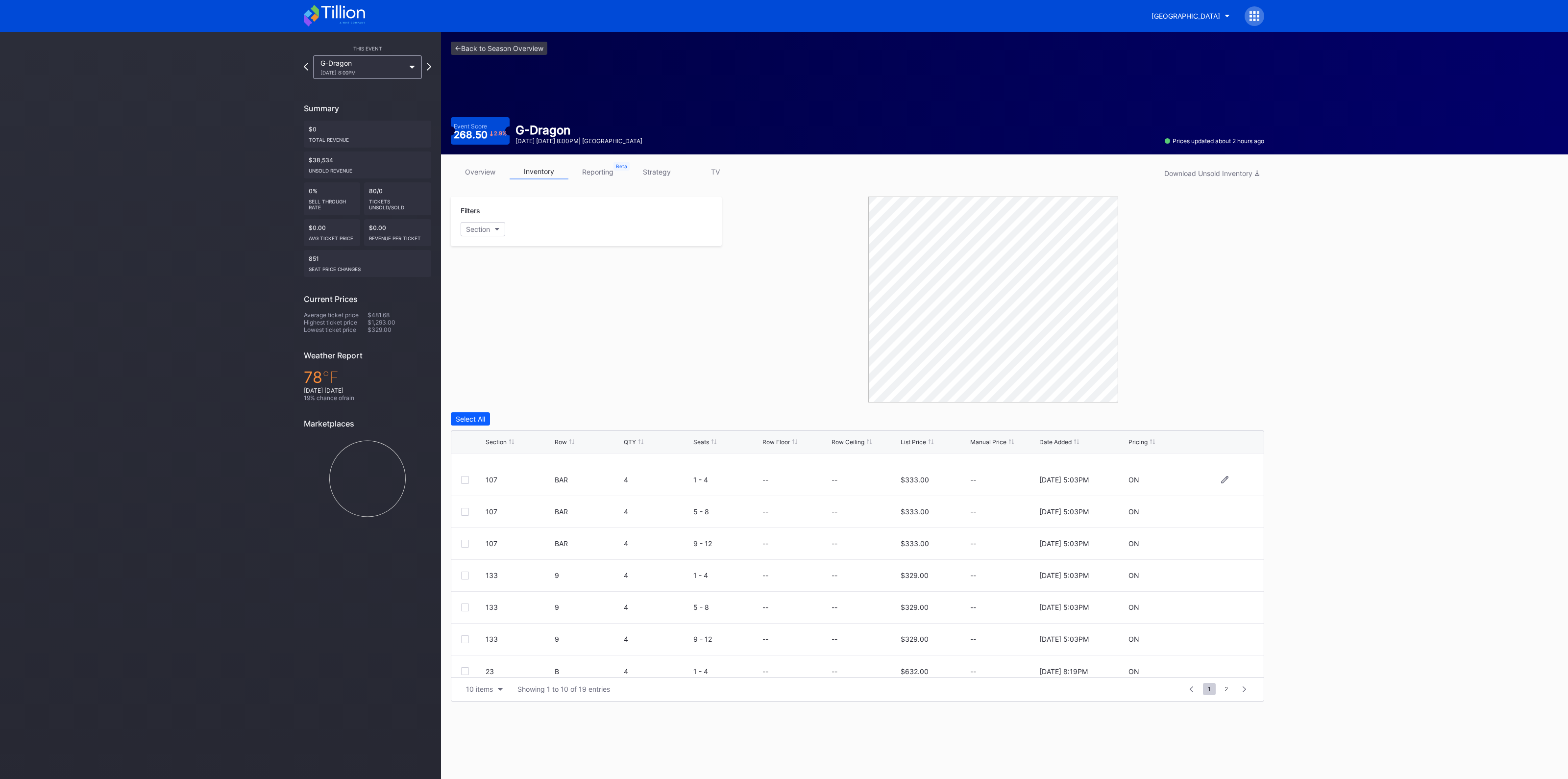
scroll to position [95, 0]
click at [497, 443] on div "Section" at bounding box center [496, 442] width 21 height 7
click at [497, 44] on link "<- Back to Season Overview" at bounding box center [499, 48] width 97 height 13
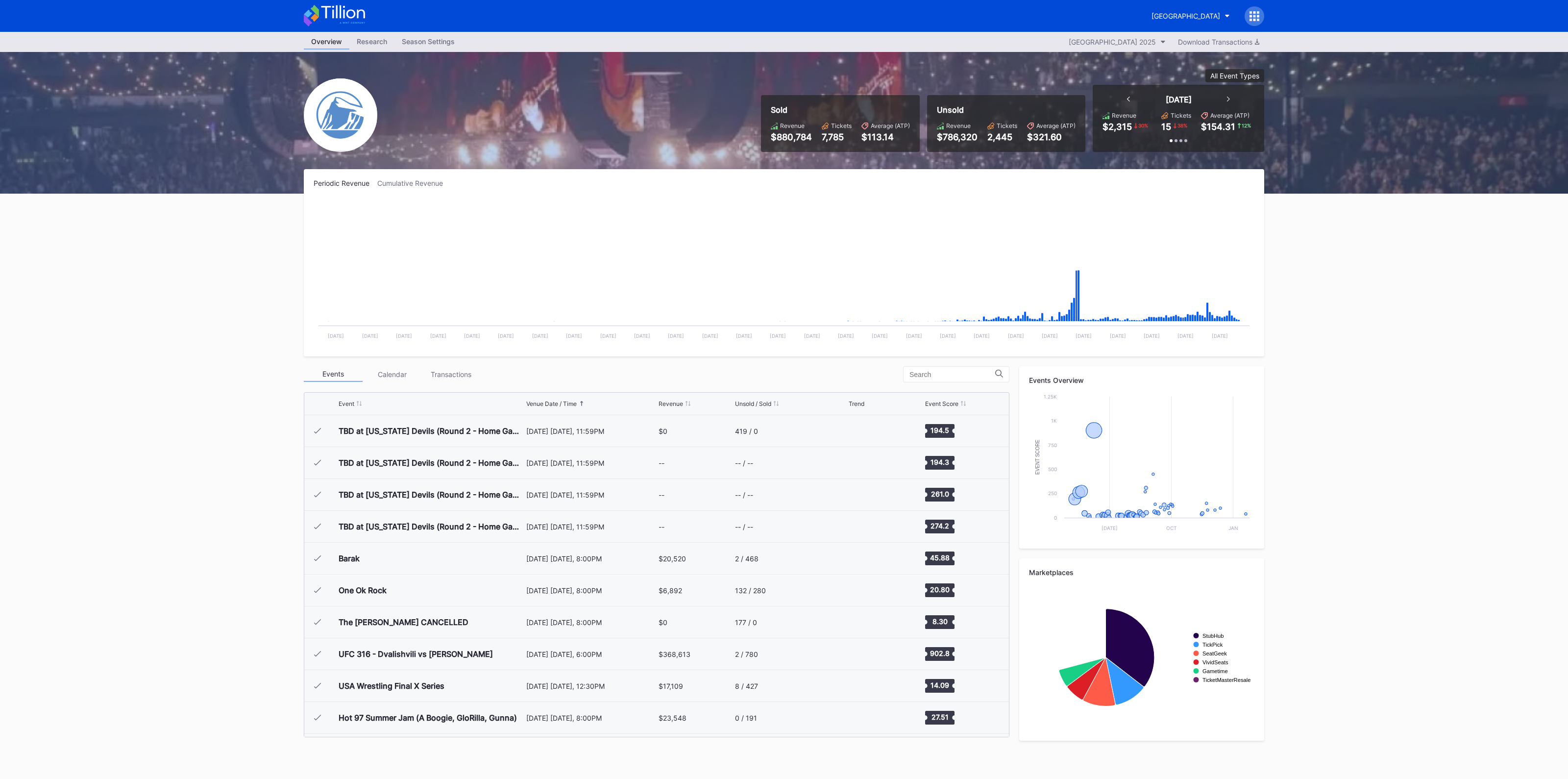
scroll to position [956, 0]
